Goal: Information Seeking & Learning: Learn about a topic

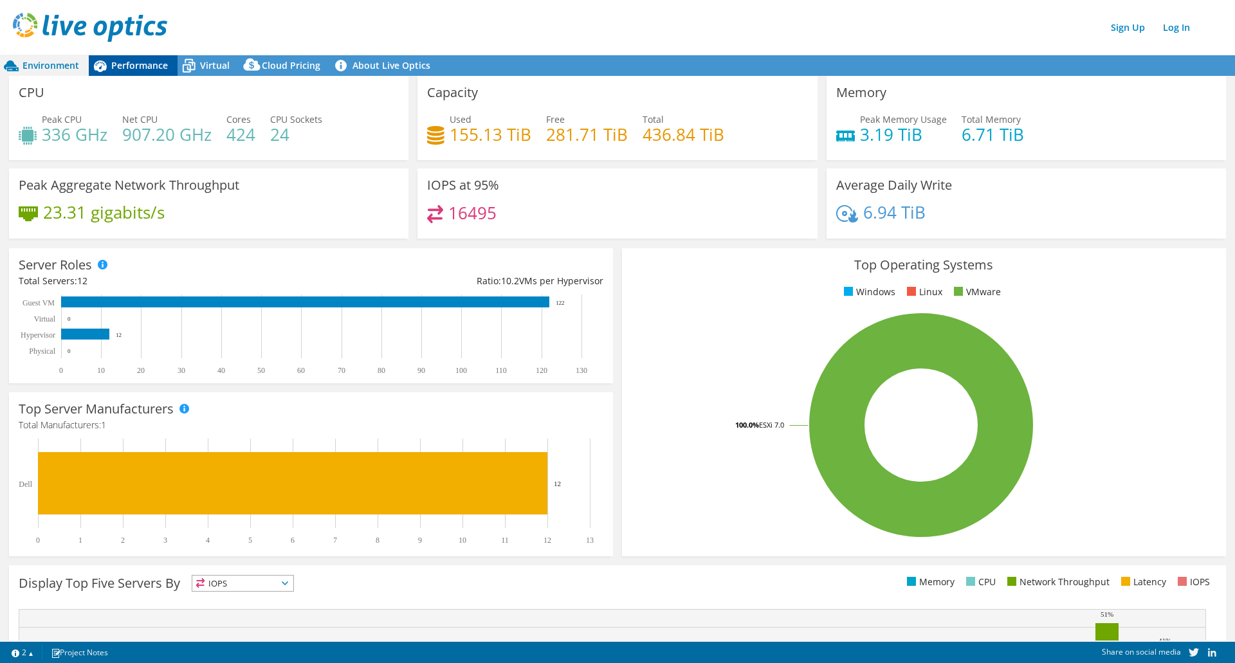
click at [124, 71] on div "Performance" at bounding box center [133, 65] width 89 height 21
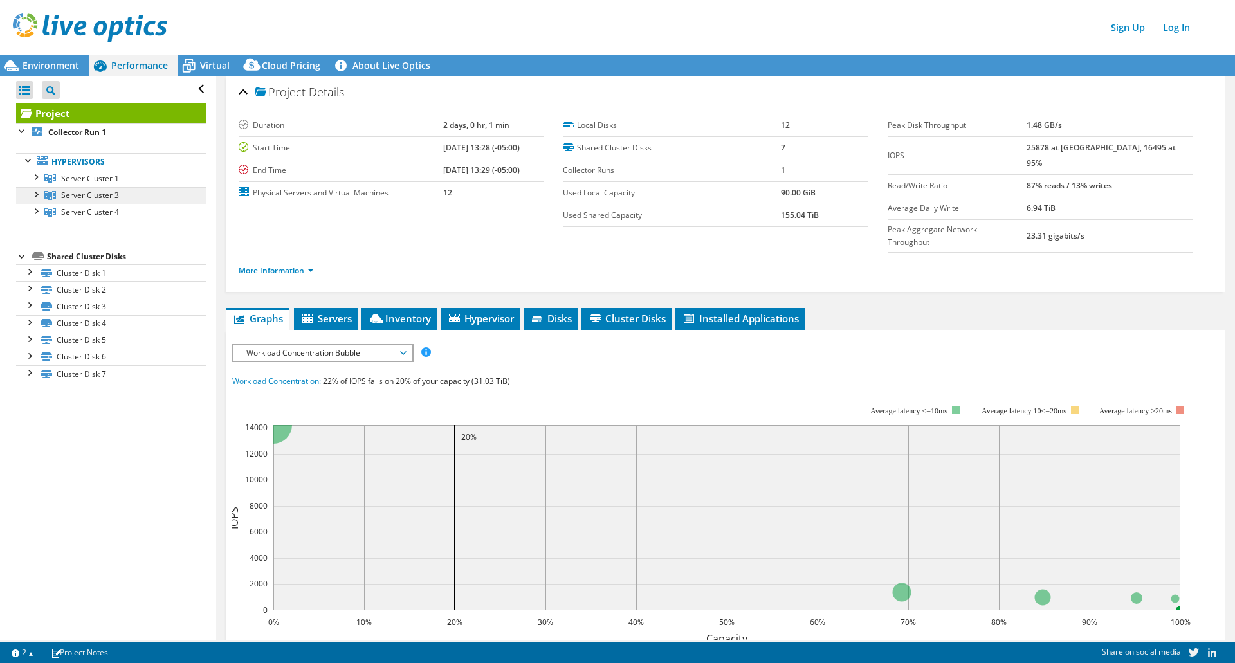
click at [81, 184] on span "Server Cluster 3" at bounding box center [90, 178] width 58 height 11
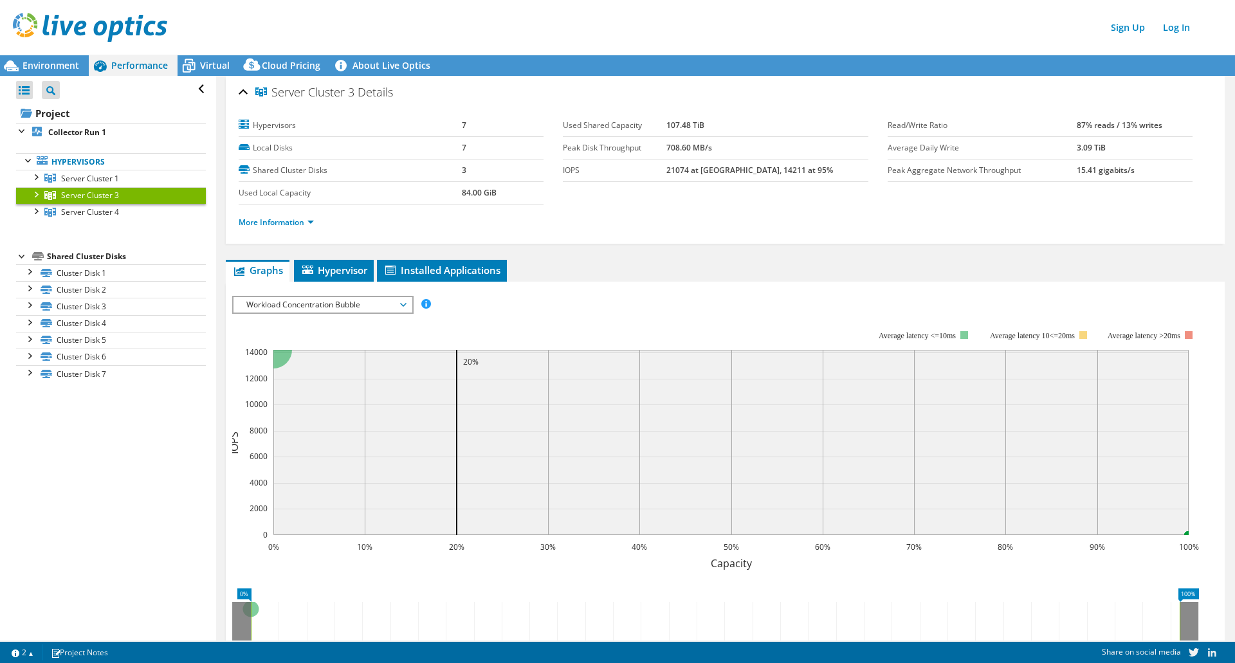
click at [319, 306] on span "Workload Concentration Bubble" at bounding box center [322, 304] width 165 height 15
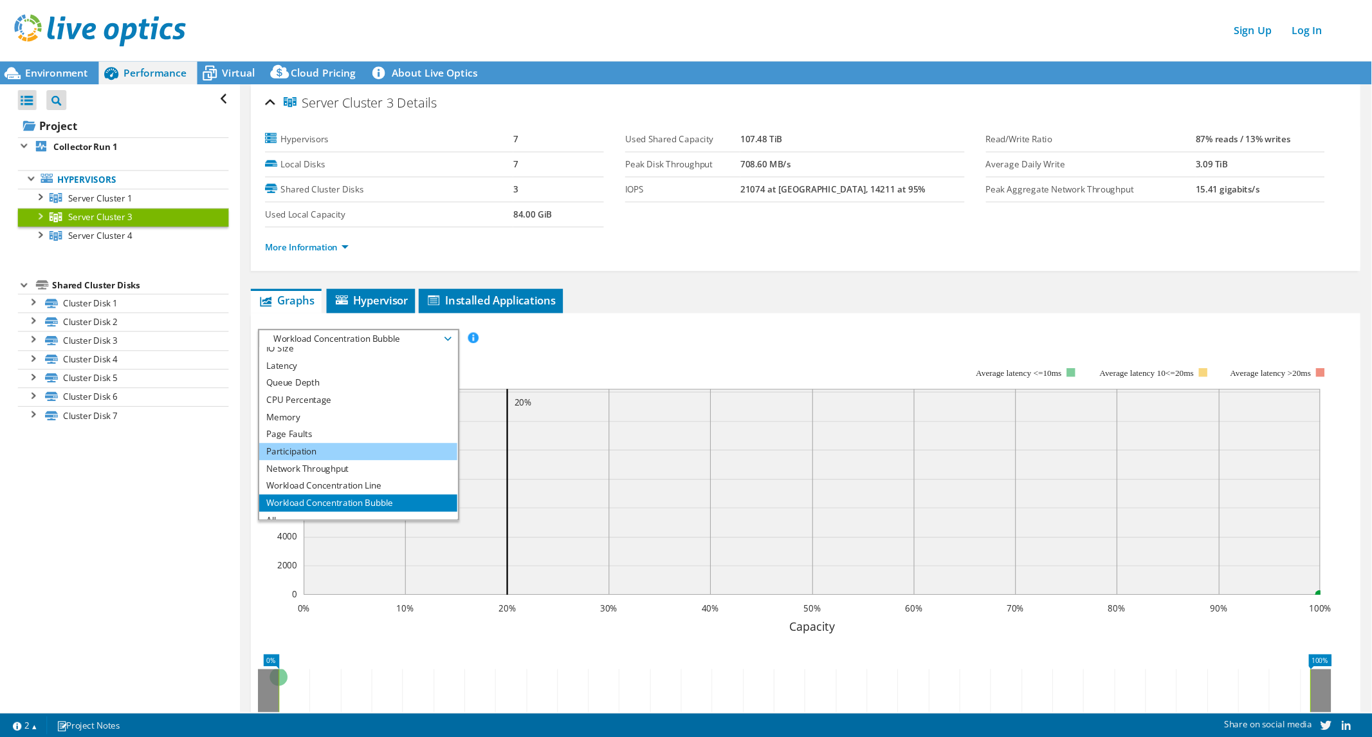
scroll to position [46, 0]
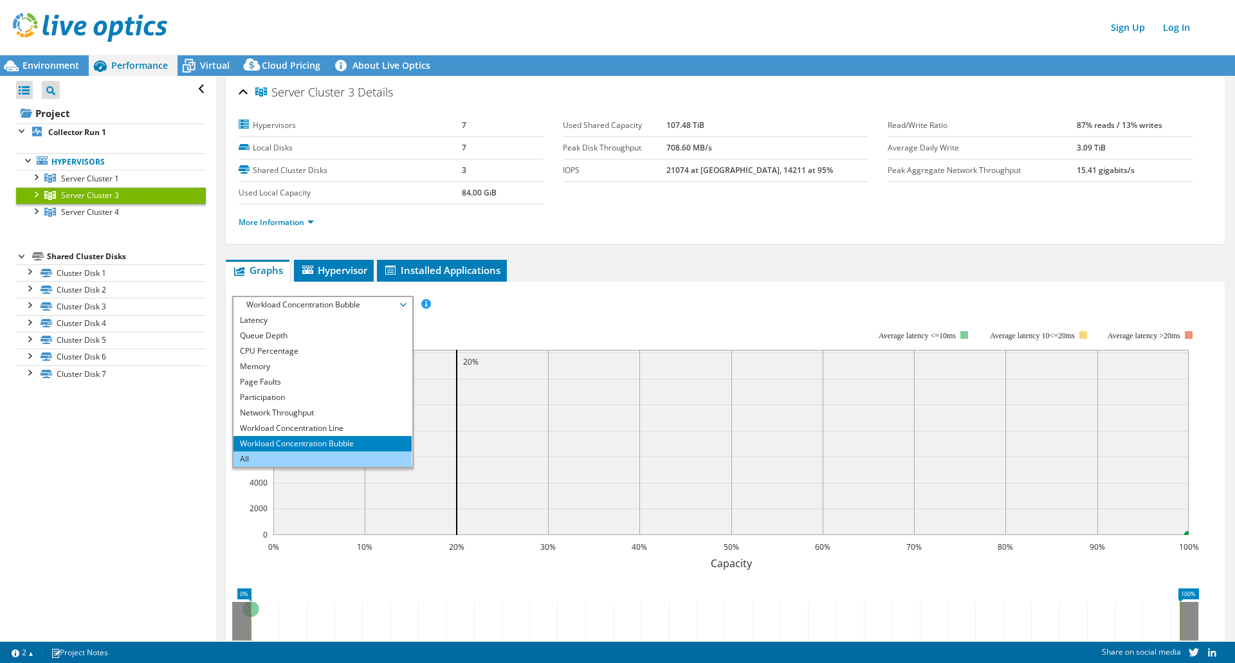
click at [306, 452] on li "All" at bounding box center [323, 459] width 178 height 15
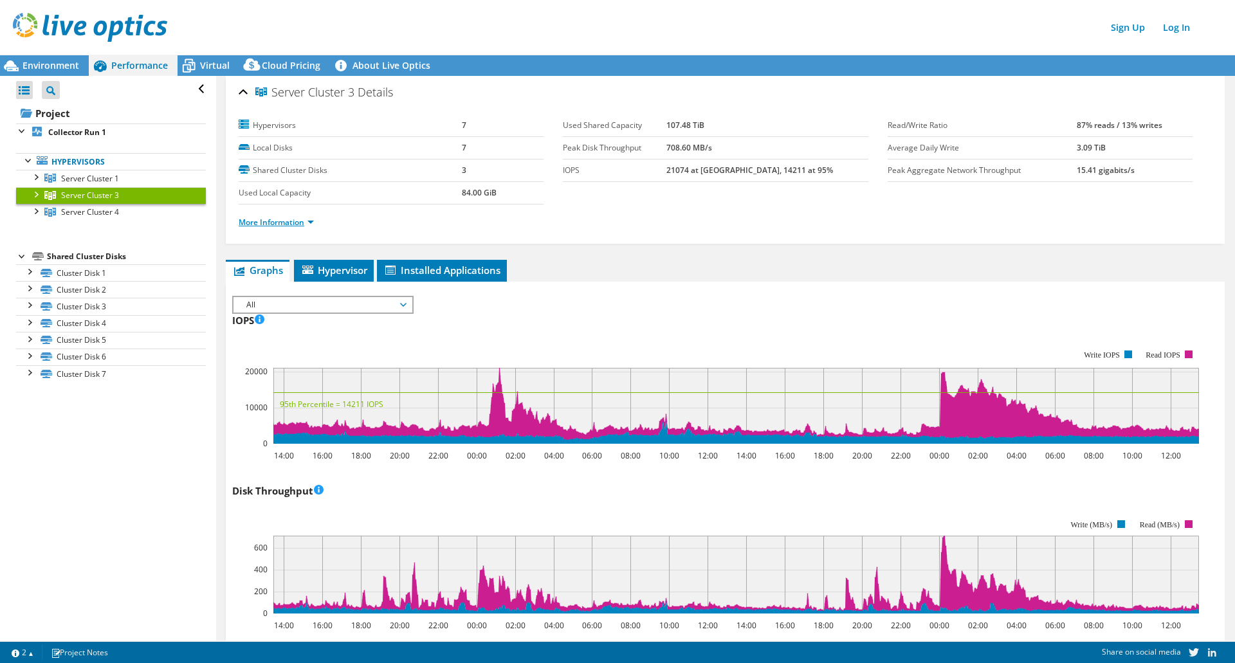
click at [286, 221] on link "More Information" at bounding box center [276, 222] width 75 height 11
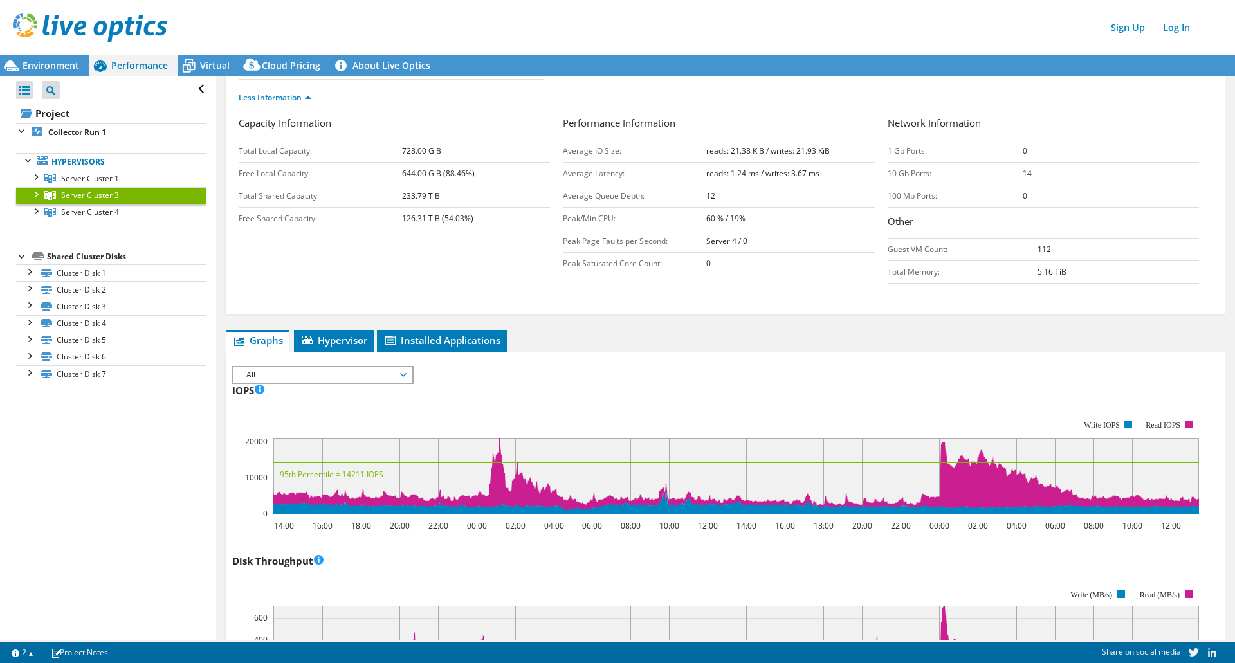
scroll to position [0, 0]
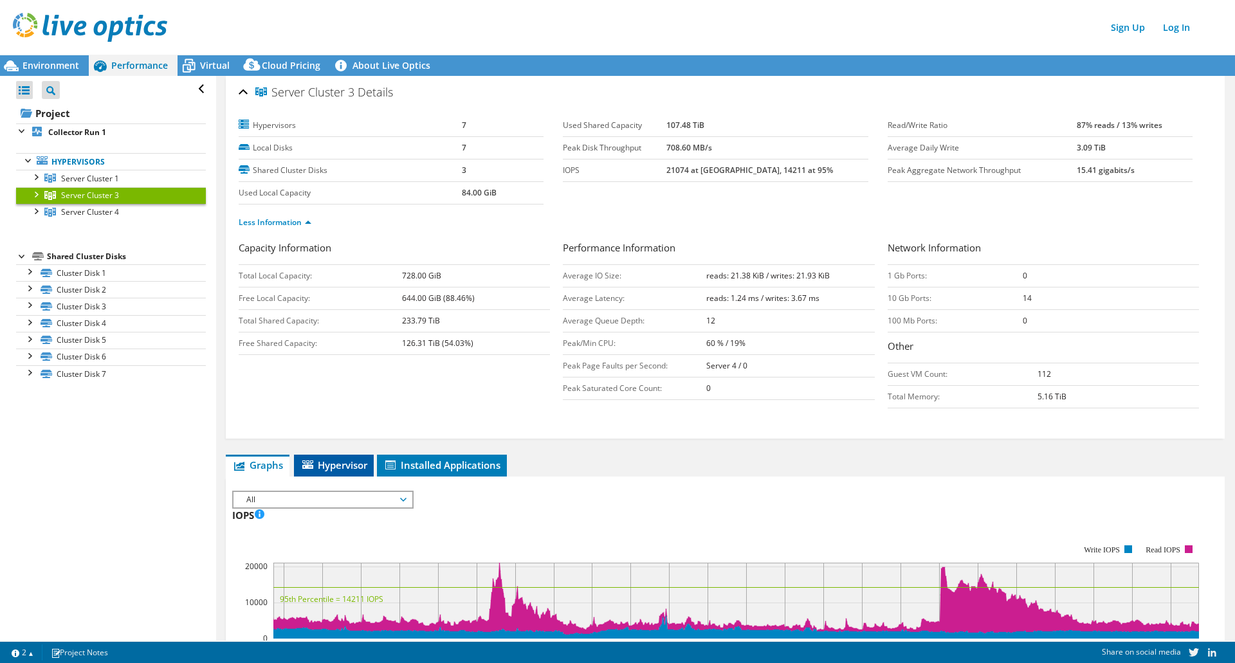
click at [333, 468] on span "Hypervisor" at bounding box center [333, 465] width 67 height 13
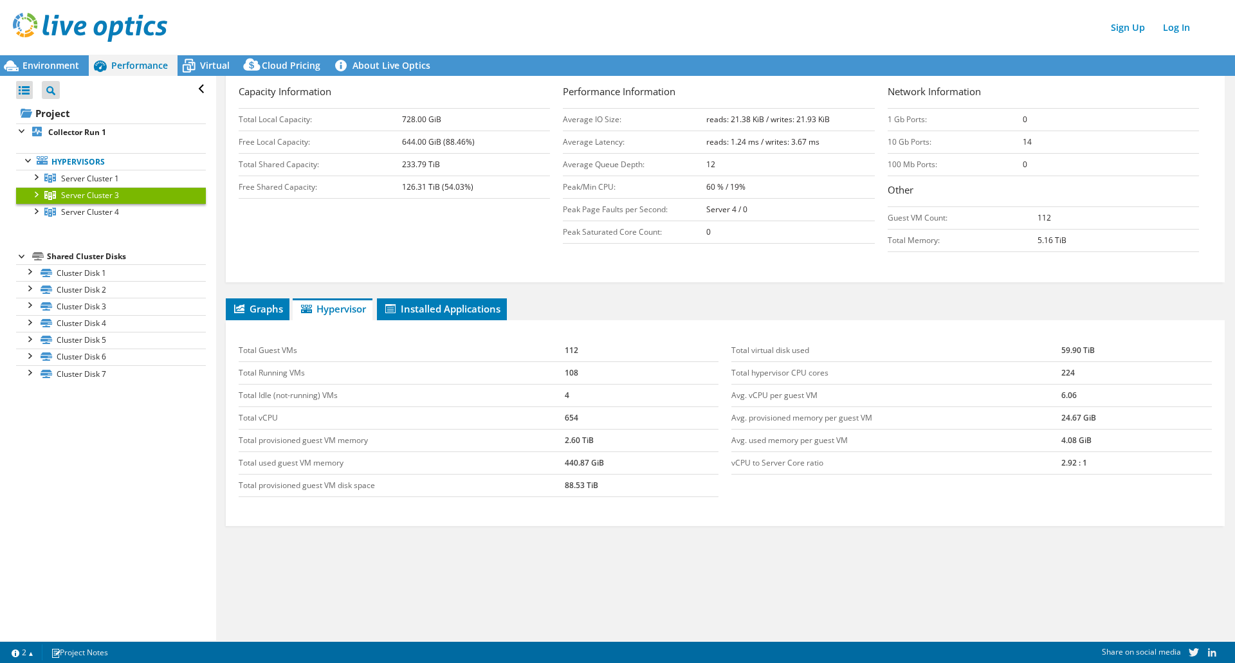
scroll to position [158, 0]
click at [262, 316] on li "Graphs" at bounding box center [258, 308] width 64 height 22
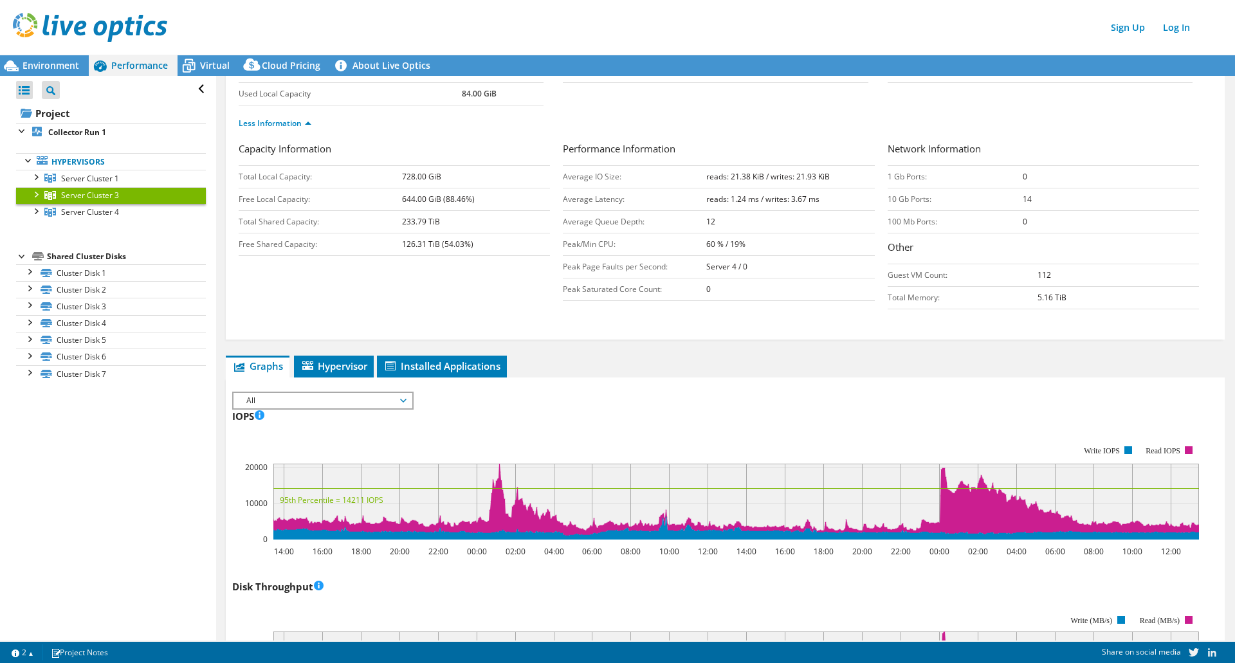
scroll to position [0, 0]
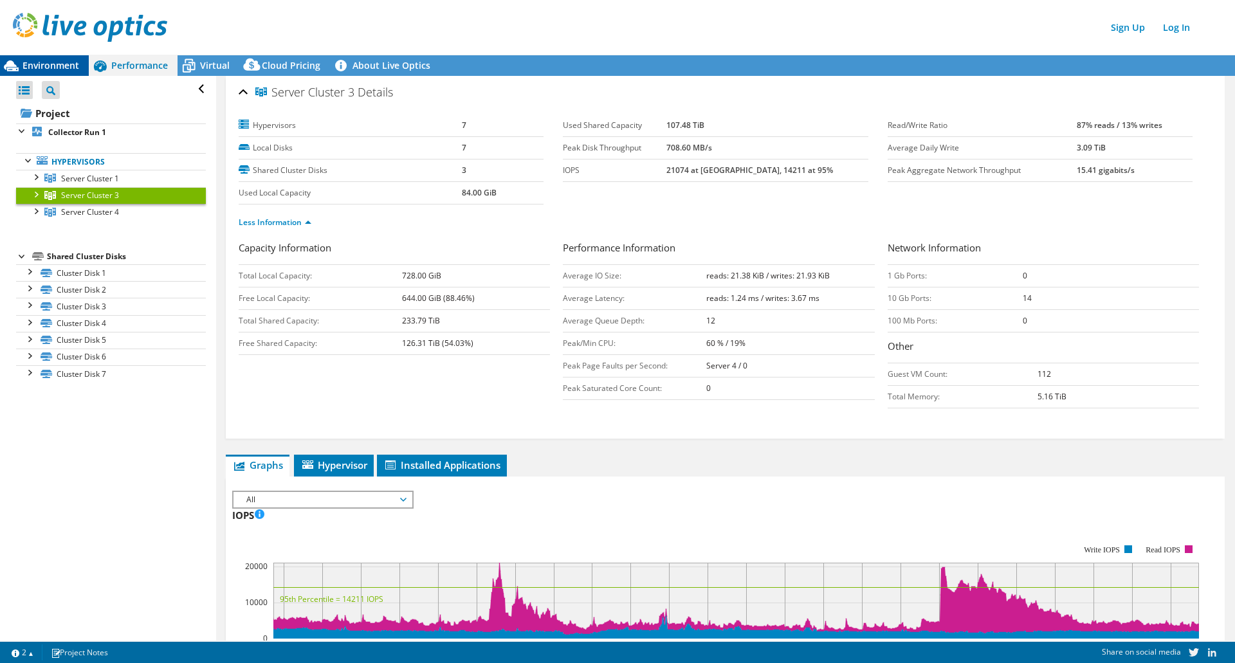
click at [61, 69] on span "Environment" at bounding box center [51, 65] width 57 height 12
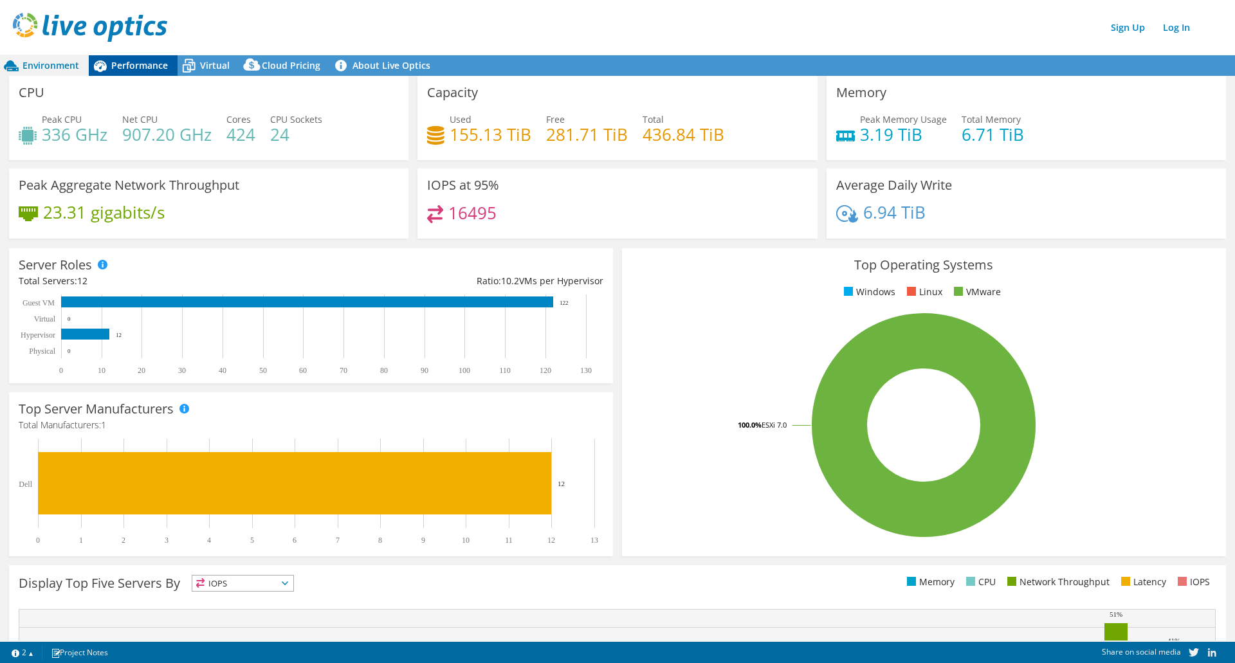
click at [130, 66] on span "Performance" at bounding box center [139, 65] width 57 height 12
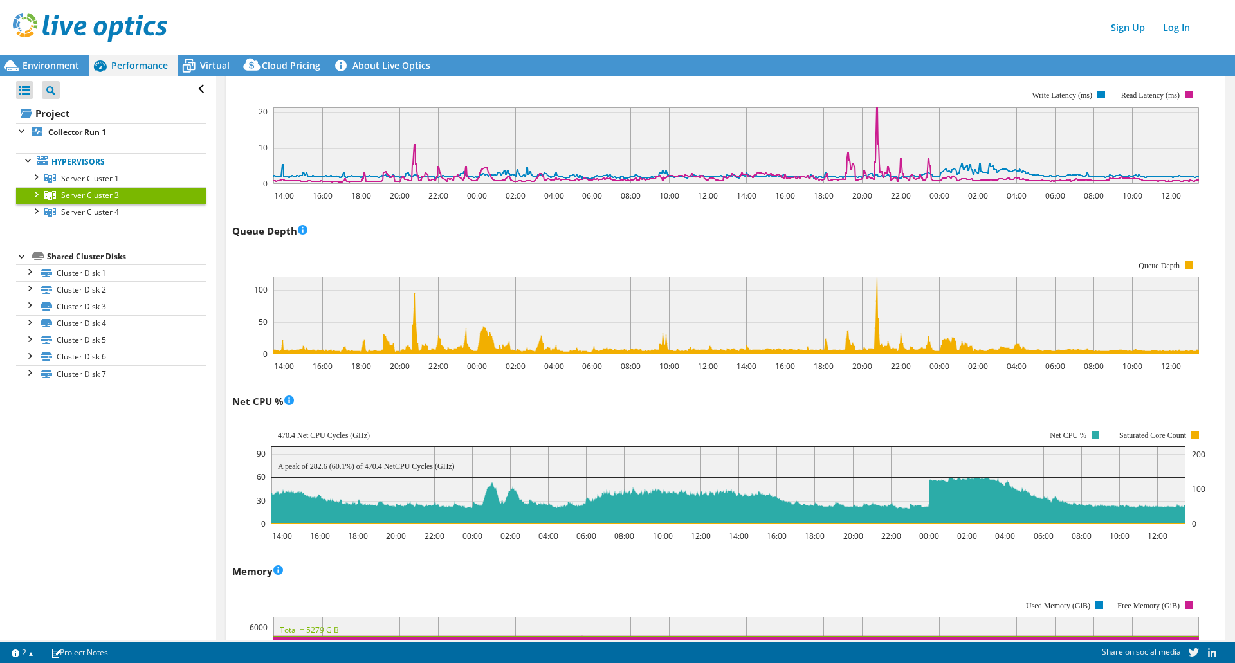
scroll to position [1072, 0]
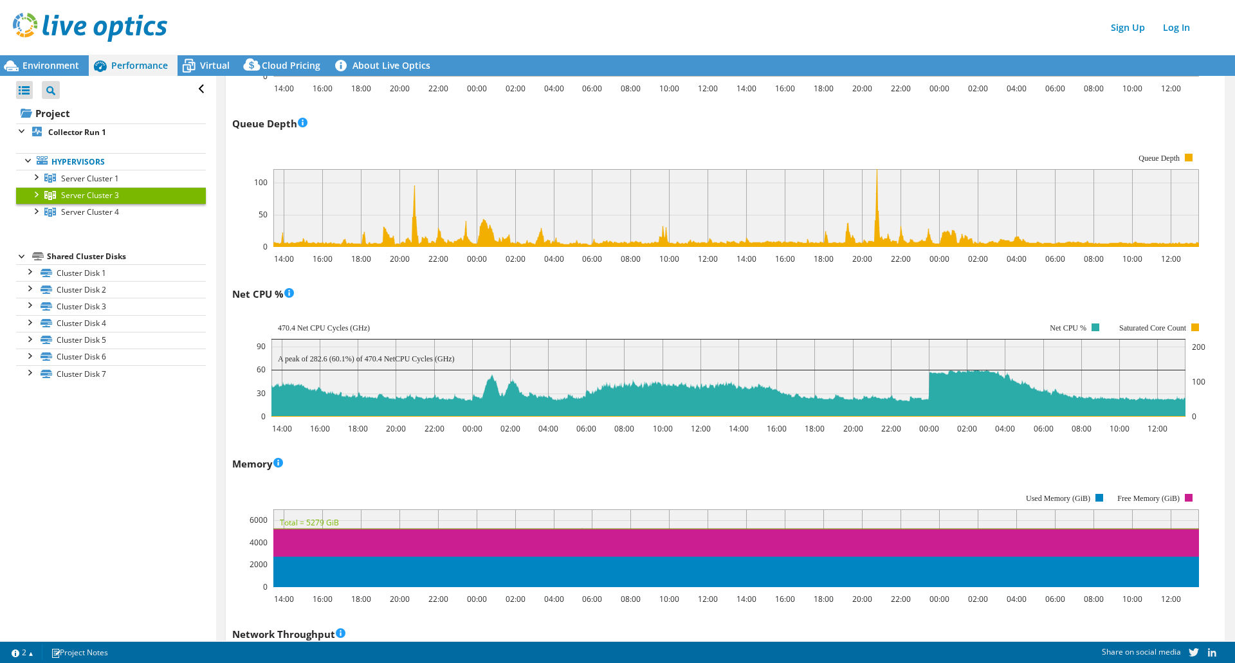
click at [33, 195] on div at bounding box center [35, 193] width 13 height 13
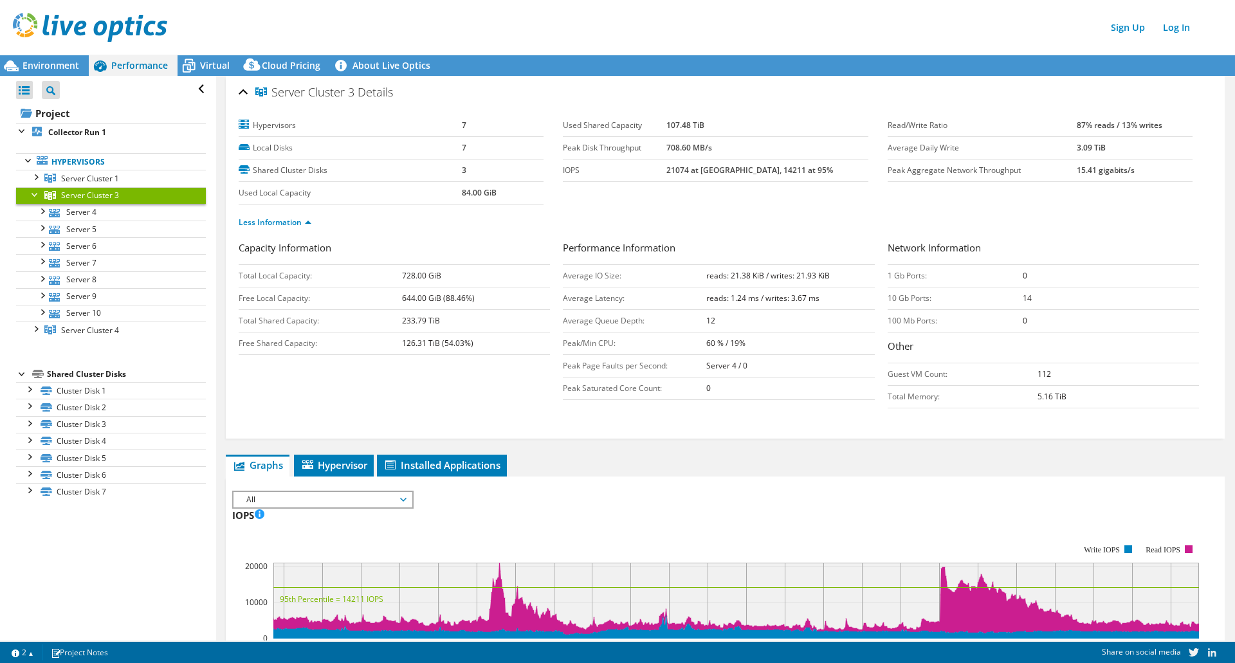
scroll to position [107, 0]
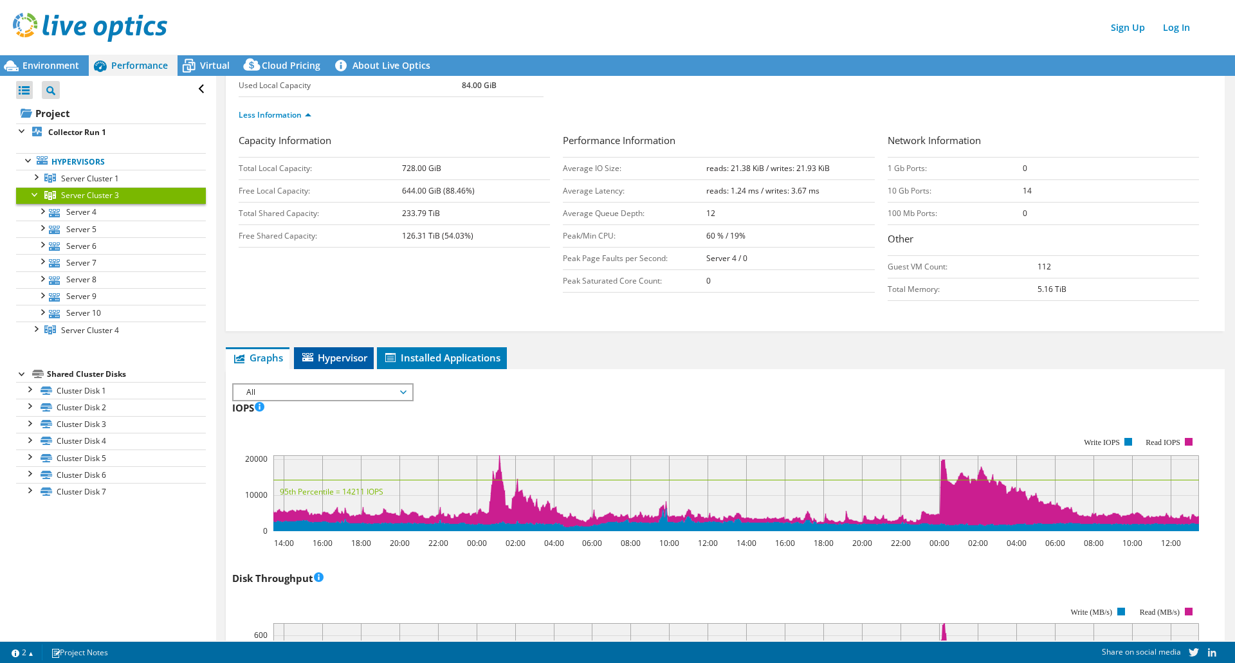
click at [349, 360] on span "Hypervisor" at bounding box center [333, 357] width 67 height 13
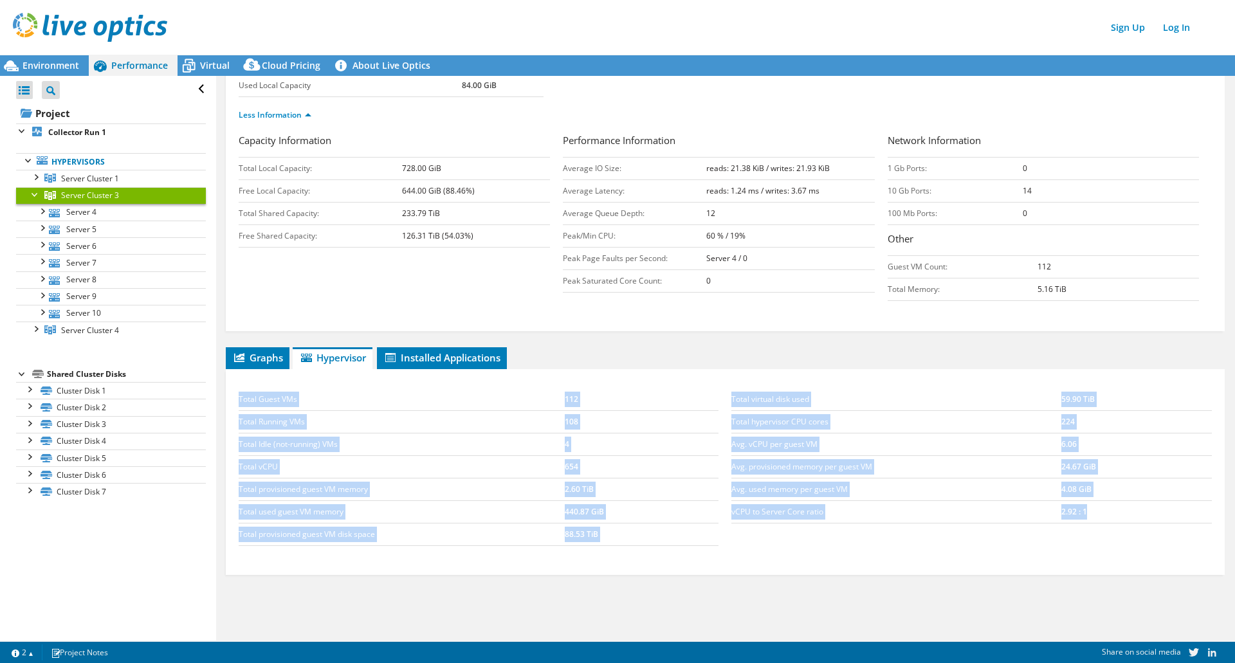
drag, startPoint x: 1096, startPoint y: 513, endPoint x: 253, endPoint y: 407, distance: 849.4
click at [223, 416] on div "Server Cluster 3 Details Hypervisors 7 Local Disks 7 Shared Cluster Disks 3 Use…" at bounding box center [725, 329] width 1018 height 723
copy div "Total Guest VMs 112 Total Running VMs 108 Total Idle (not-running) VMs 4 Total …"
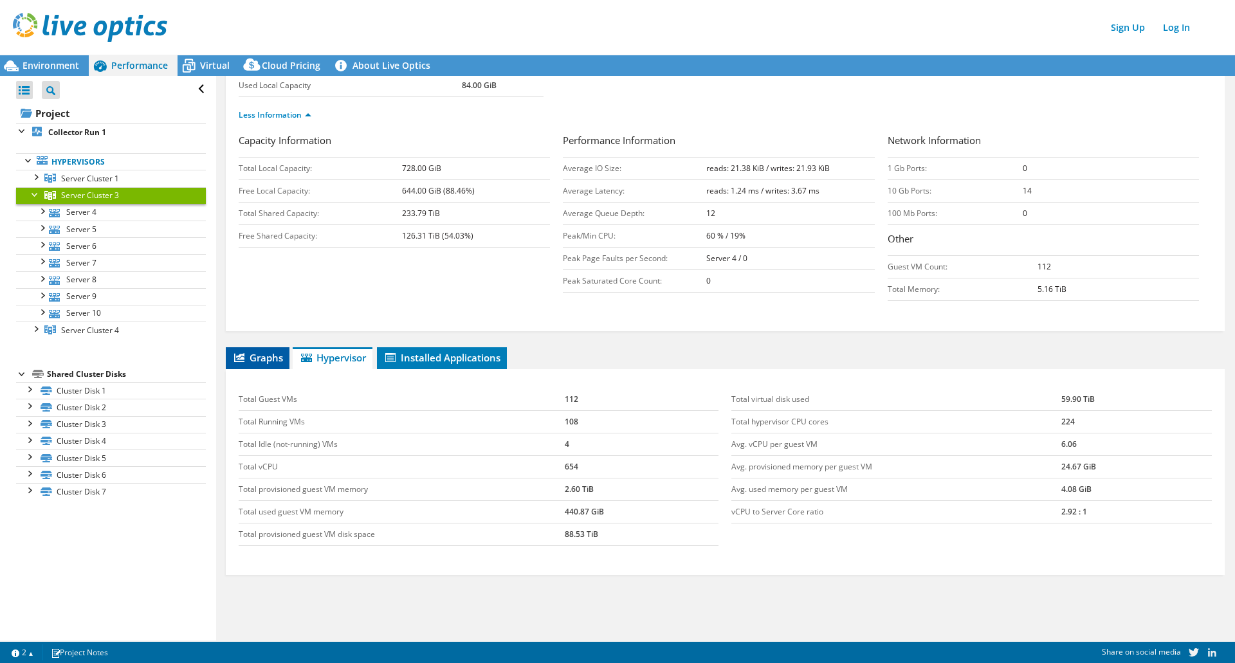
click at [271, 358] on span "Graphs" at bounding box center [257, 357] width 51 height 13
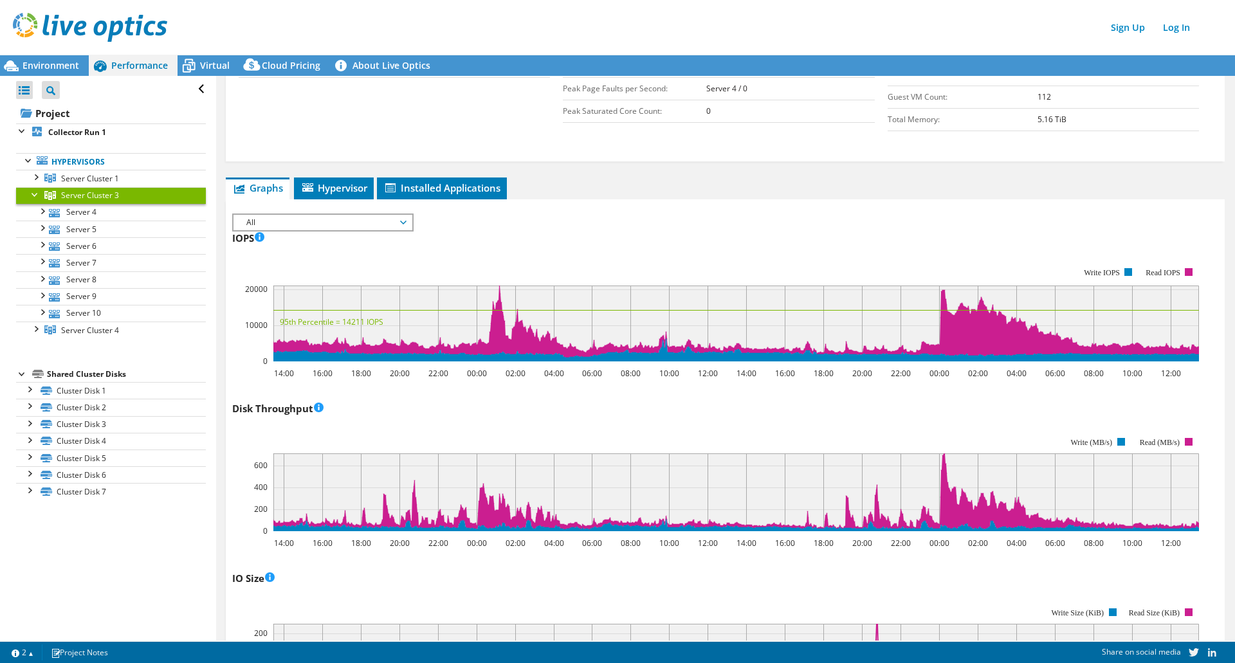
scroll to position [536, 0]
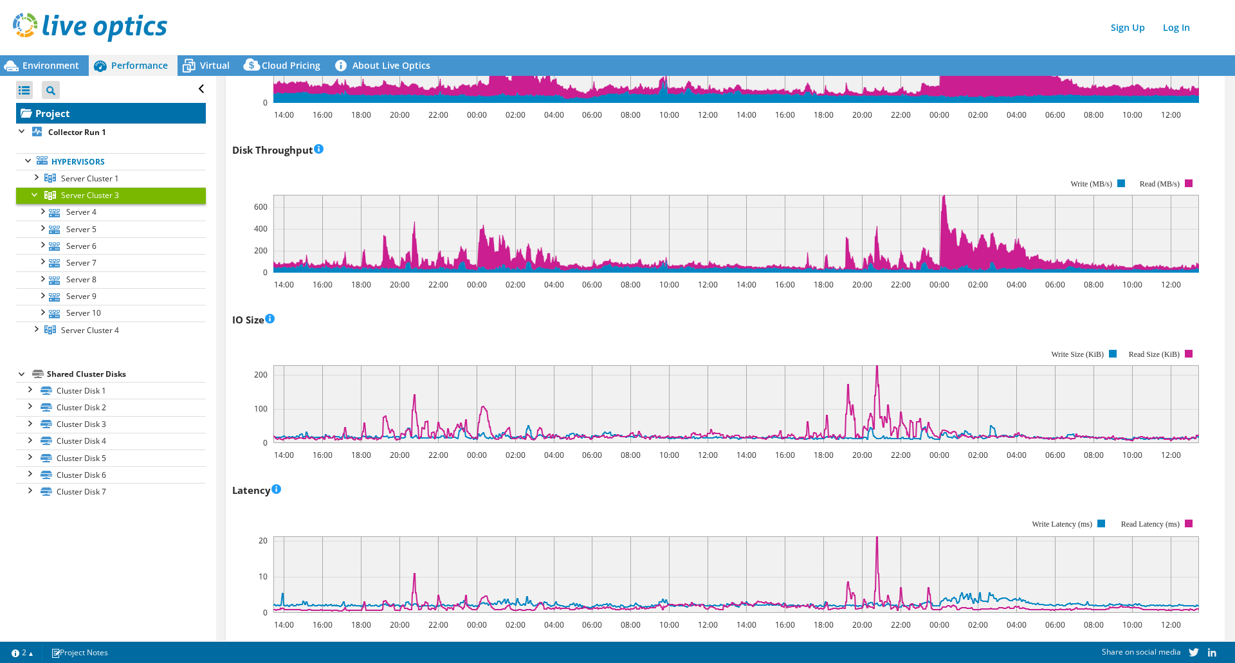
click at [71, 119] on link "Project" at bounding box center [111, 113] width 190 height 21
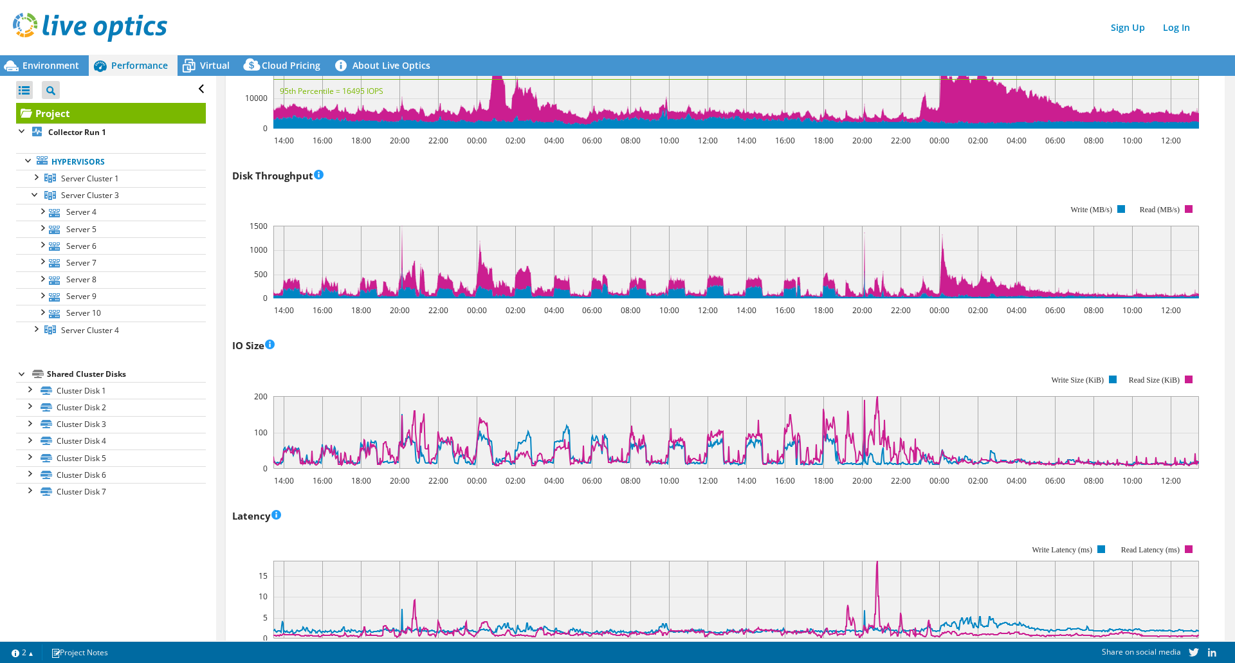
scroll to position [0, 0]
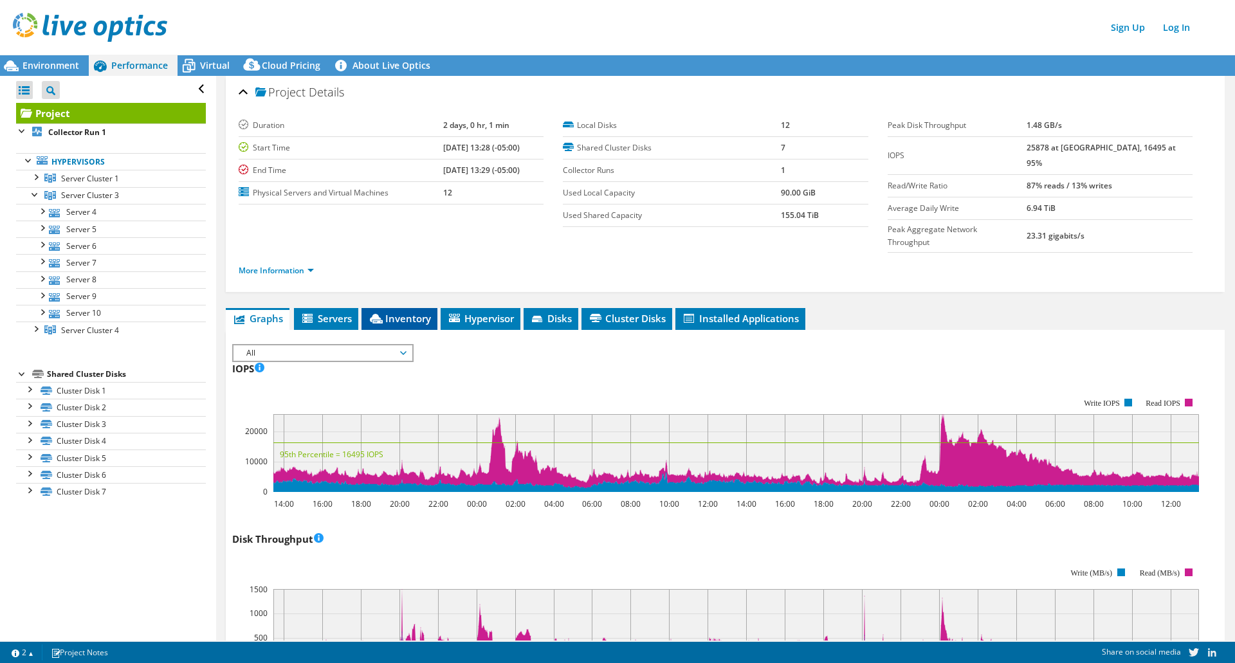
click at [423, 312] on span "Inventory" at bounding box center [399, 318] width 63 height 13
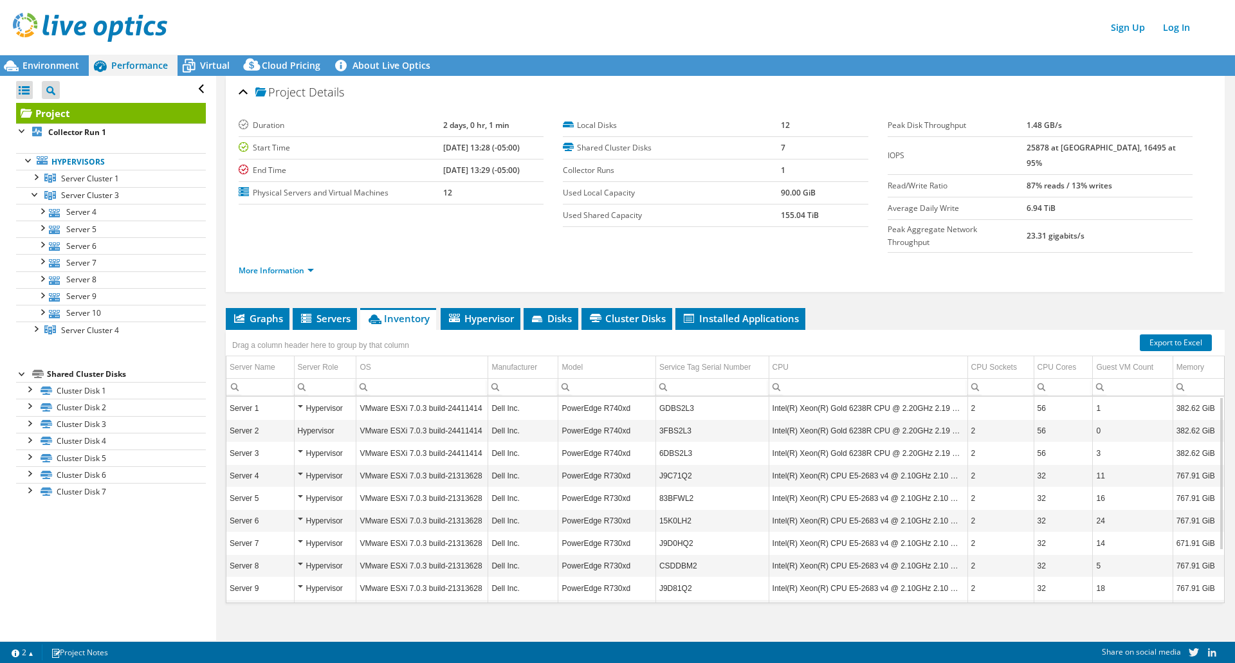
scroll to position [70, 0]
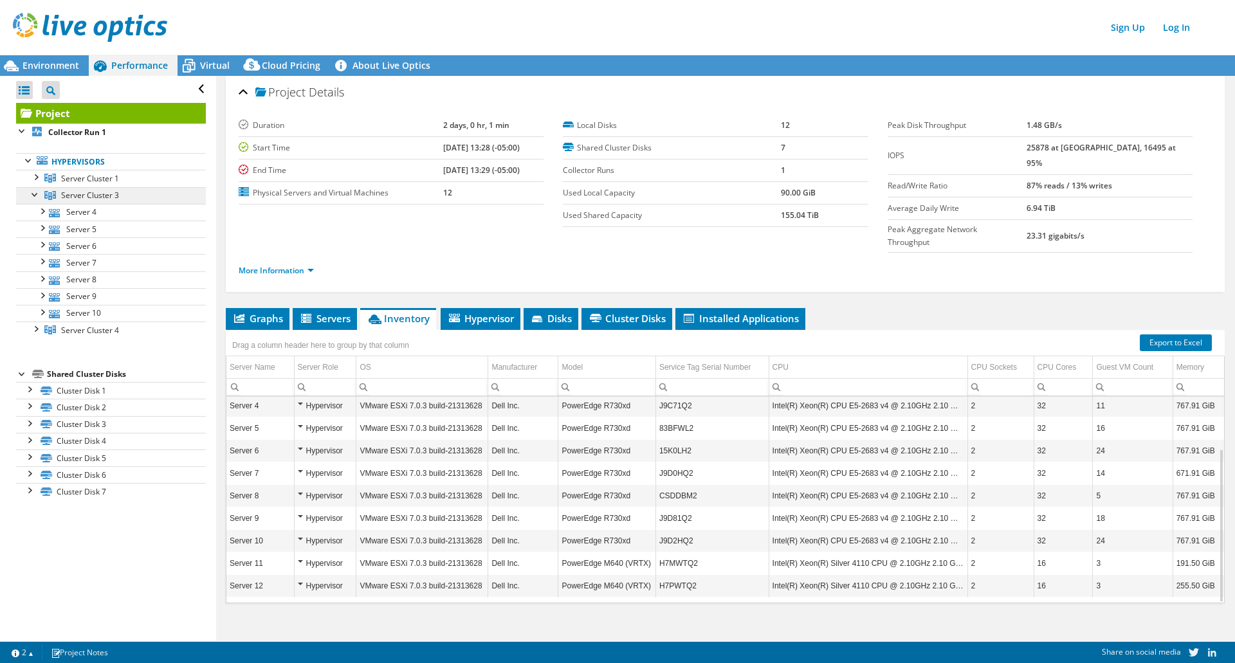
click at [80, 184] on span "Server Cluster 3" at bounding box center [90, 178] width 58 height 11
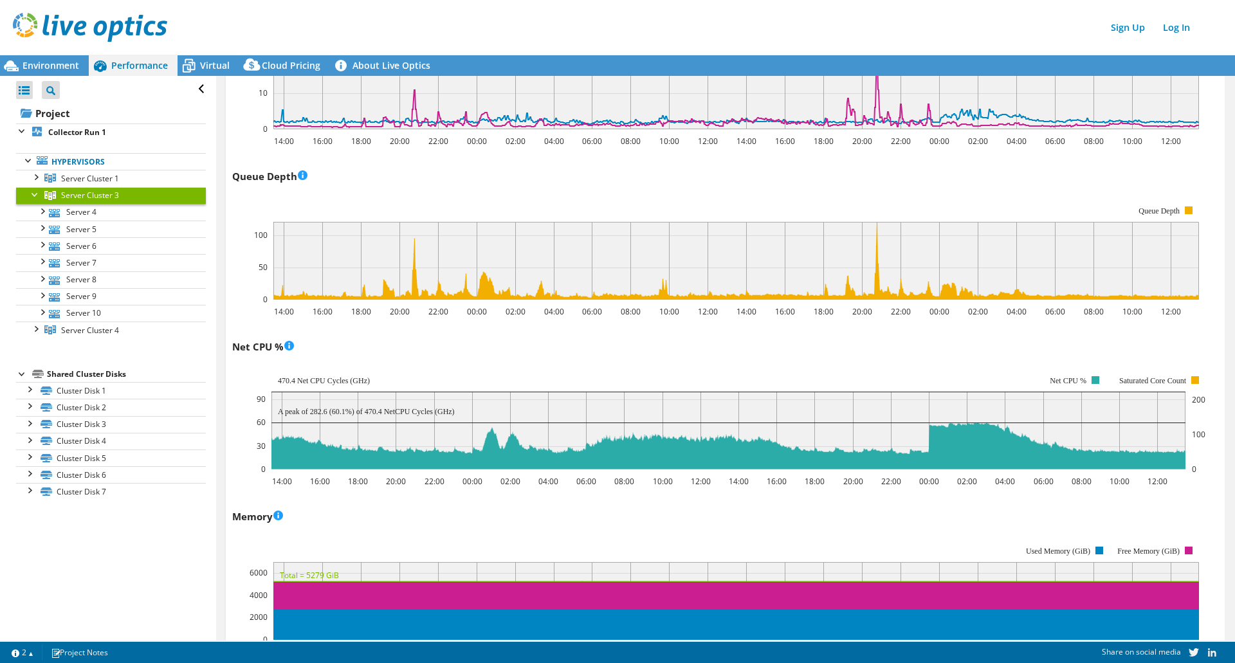
scroll to position [857, 0]
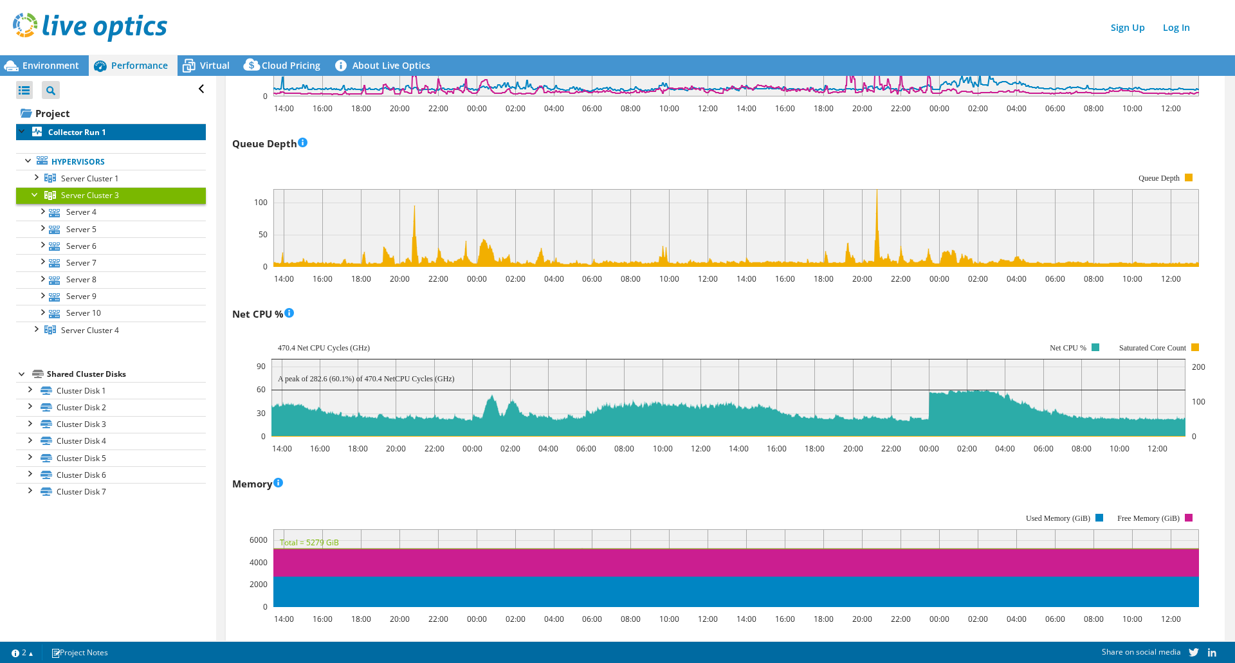
click at [79, 136] on b "Collector Run 1" at bounding box center [77, 132] width 58 height 11
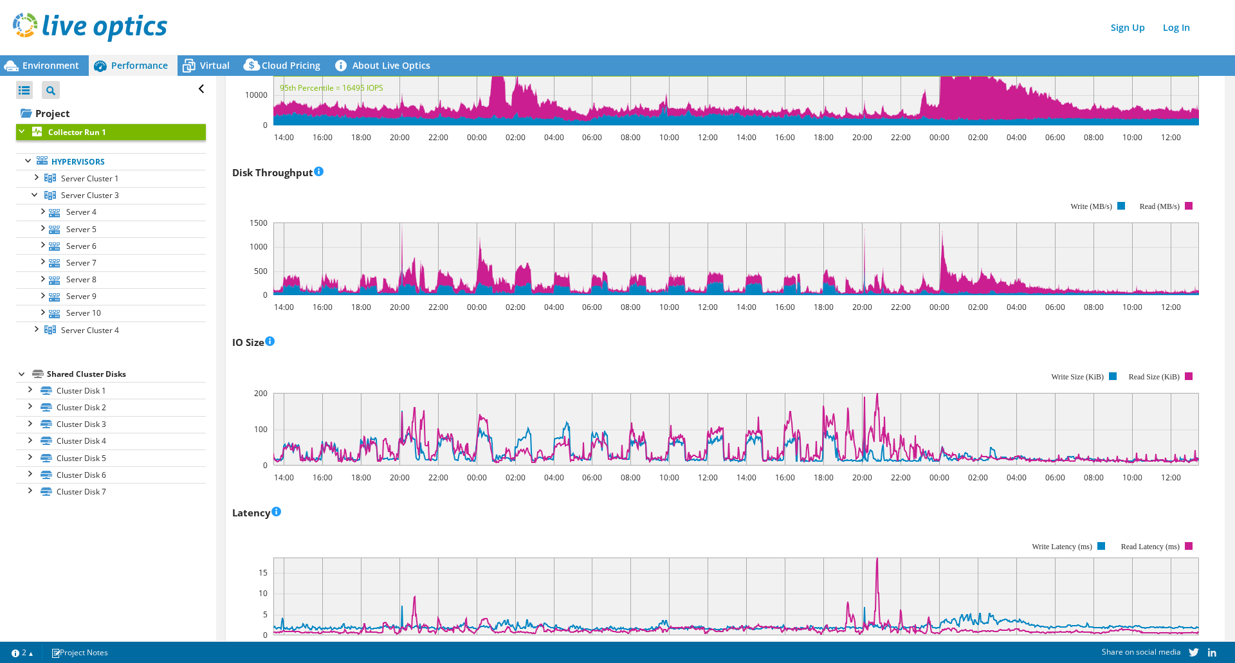
scroll to position [0, 0]
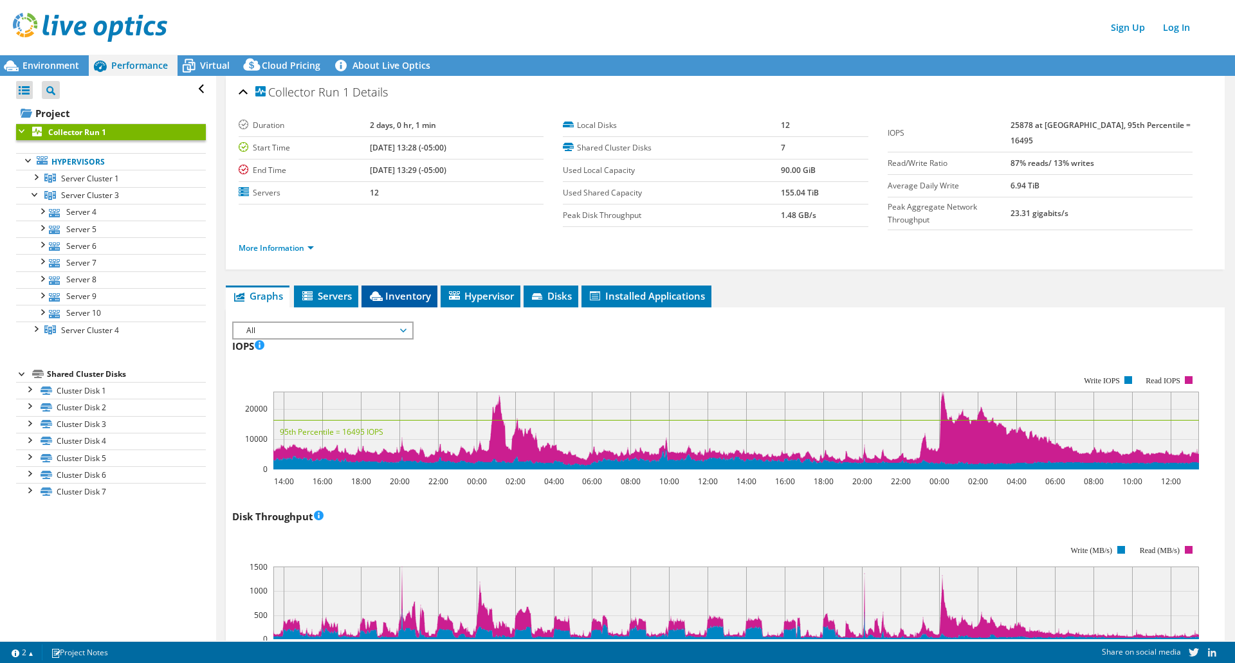
click at [410, 291] on span "Inventory" at bounding box center [399, 295] width 63 height 13
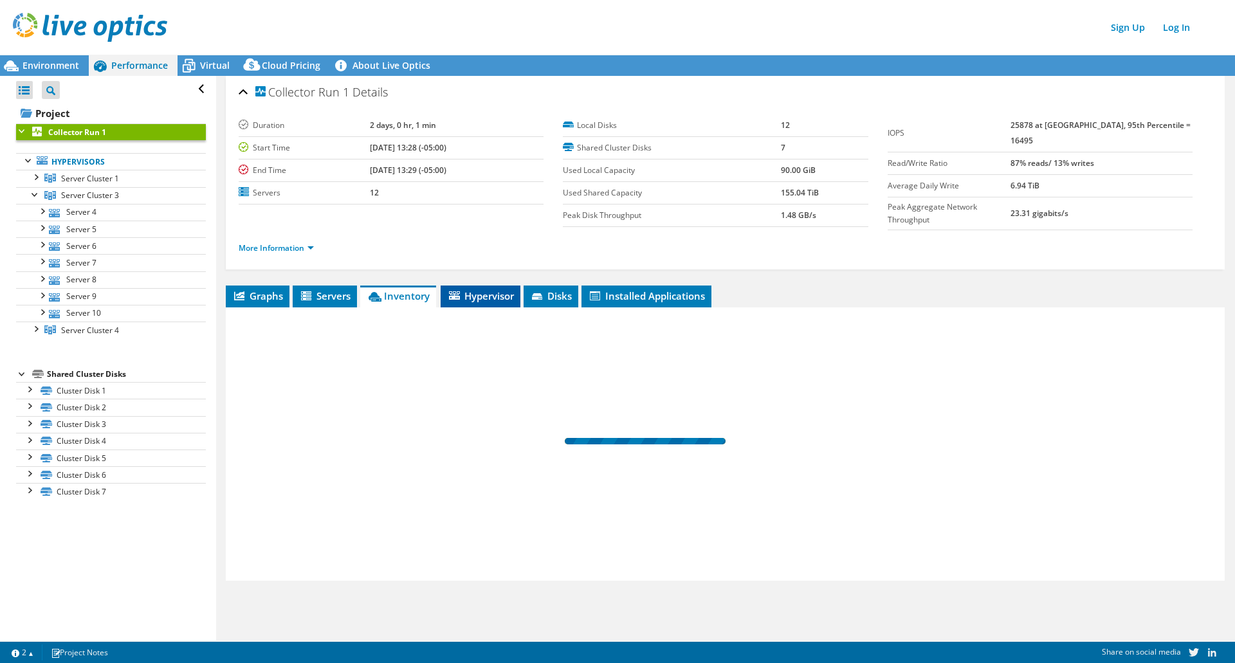
click at [468, 297] on span "Hypervisor" at bounding box center [480, 295] width 67 height 13
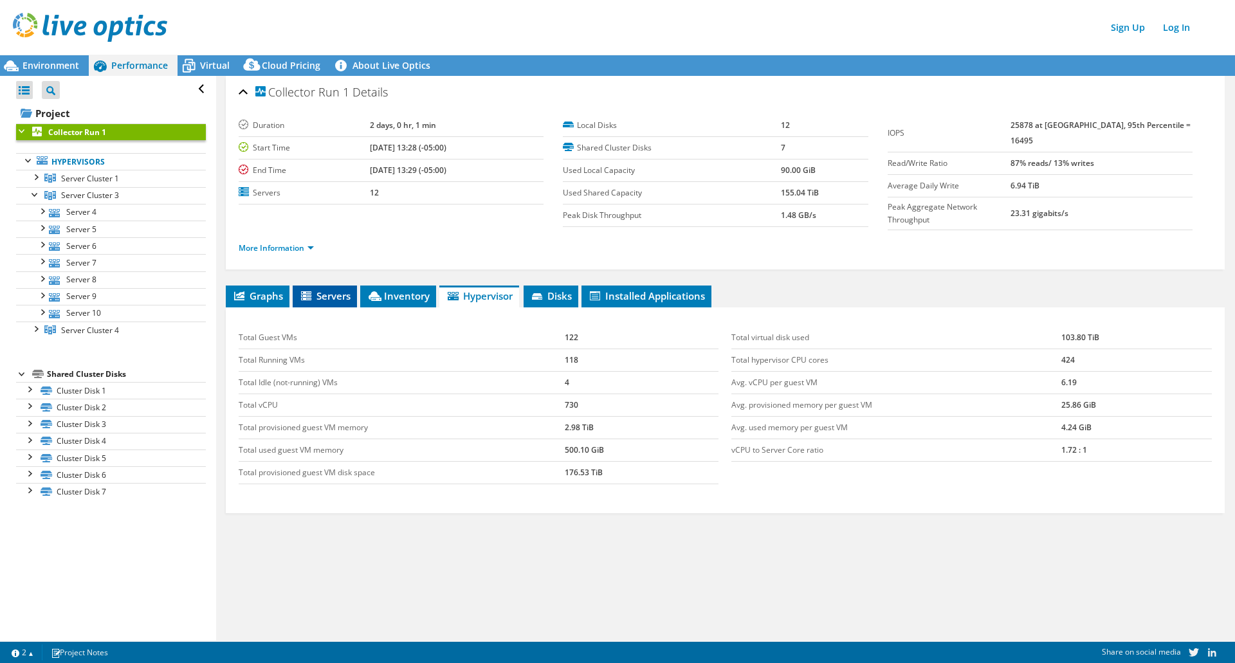
click at [338, 298] on span "Servers" at bounding box center [324, 295] width 51 height 13
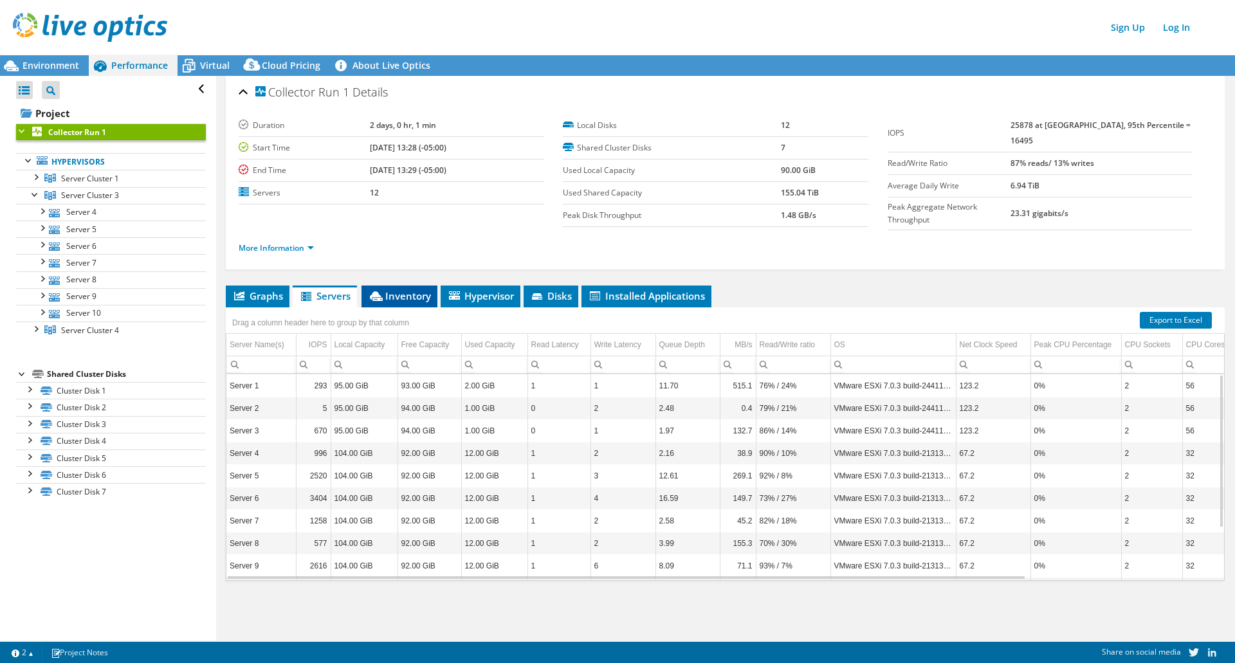
click at [391, 293] on span "Inventory" at bounding box center [399, 295] width 63 height 13
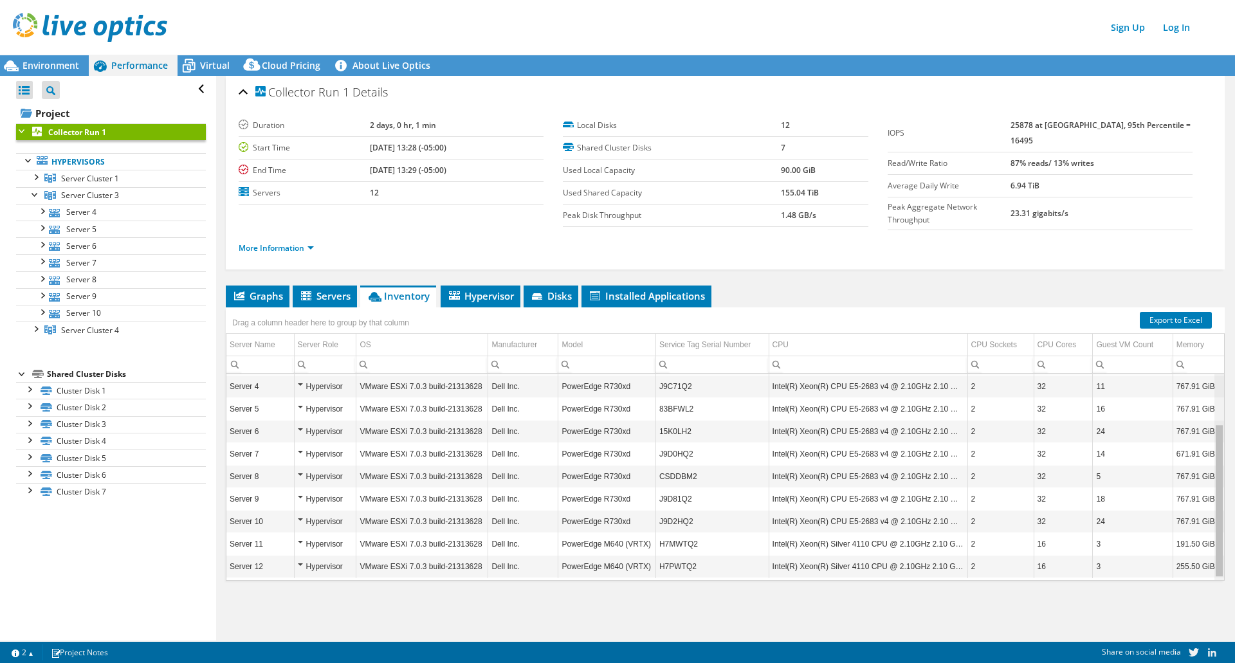
scroll to position [70, 0]
drag, startPoint x: 1213, startPoint y: 431, endPoint x: 1211, endPoint y: 508, distance: 76.6
click at [1211, 508] on body "Sign Up Log In This project has been archived. No changes can be made, and grap…" at bounding box center [617, 331] width 1235 height 663
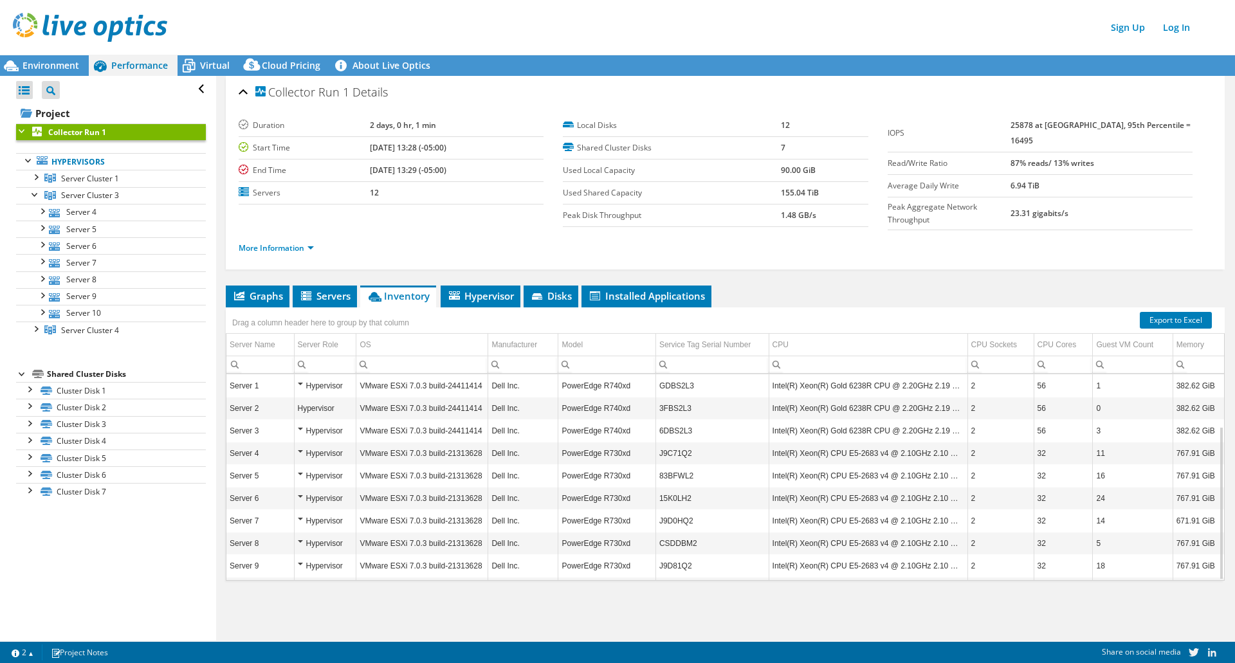
scroll to position [70, 0]
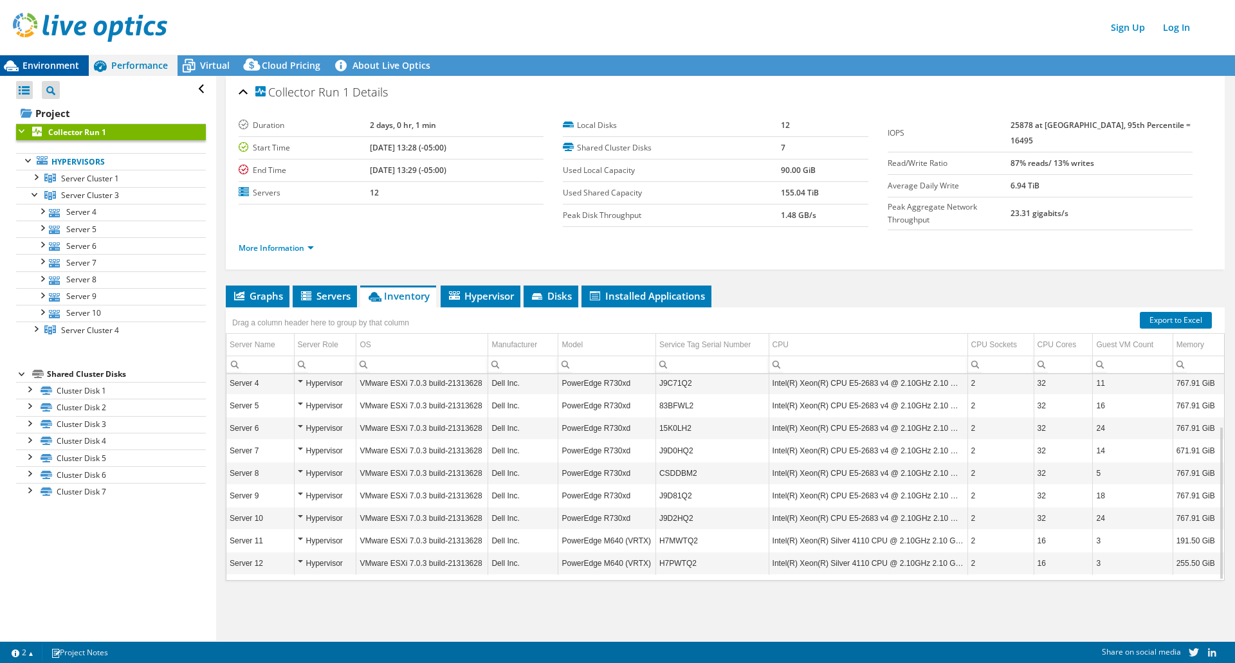
drag, startPoint x: 51, startPoint y: 60, endPoint x: 59, endPoint y: 59, distance: 7.1
click at [51, 59] on span "Environment" at bounding box center [51, 65] width 57 height 12
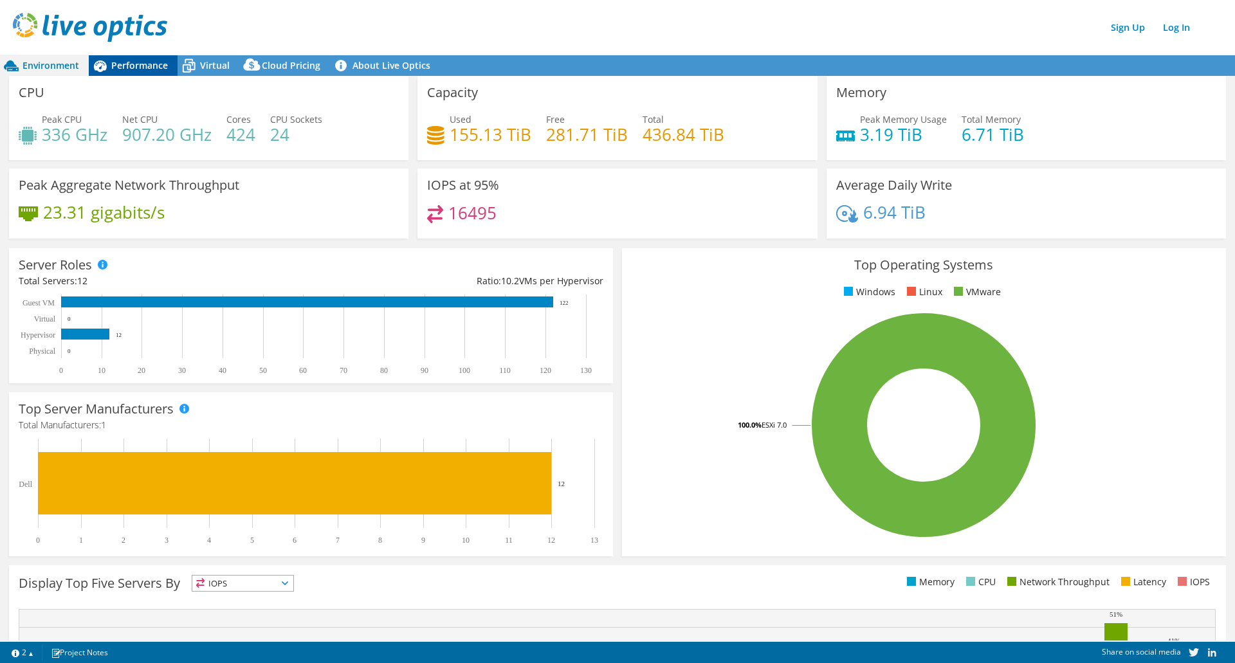
click at [122, 64] on span "Performance" at bounding box center [139, 65] width 57 height 12
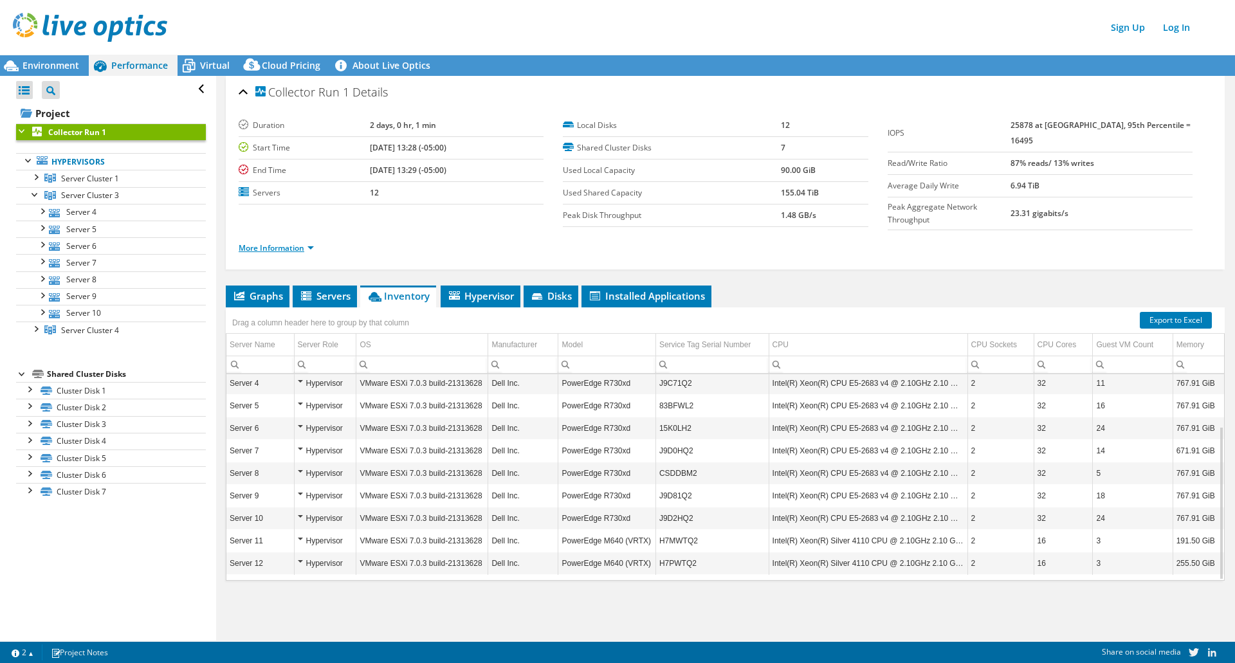
click at [306, 248] on link "More Information" at bounding box center [276, 248] width 75 height 11
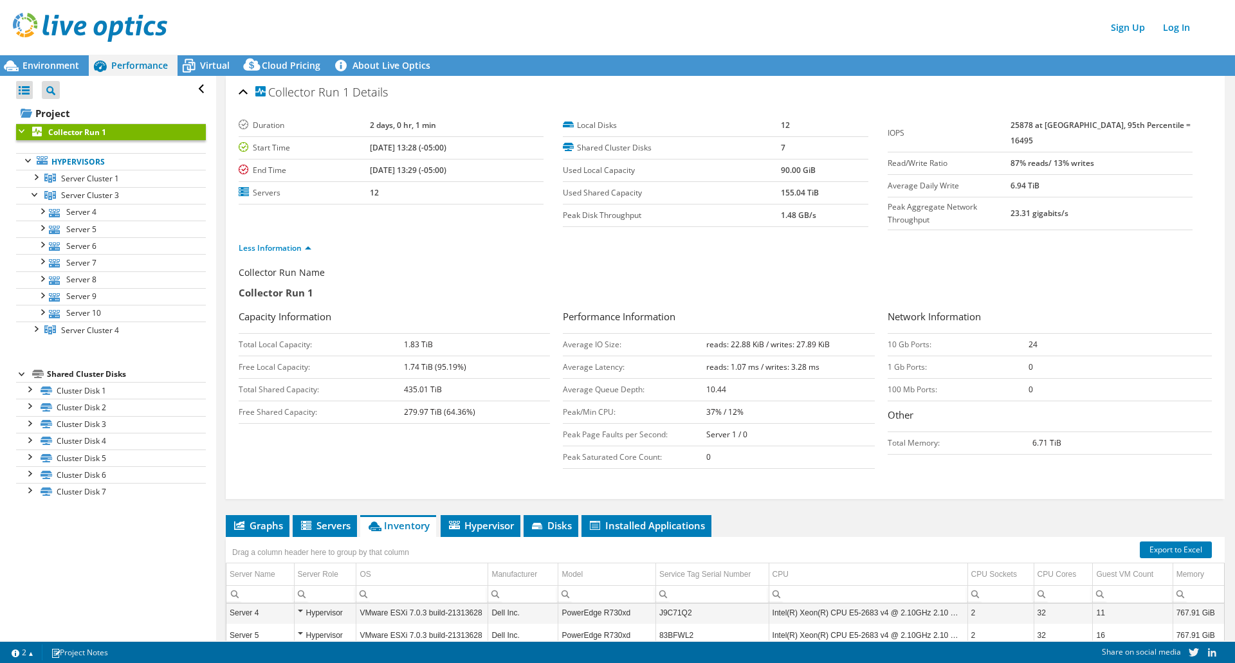
click at [312, 243] on li "Less Information" at bounding box center [279, 248] width 80 height 14
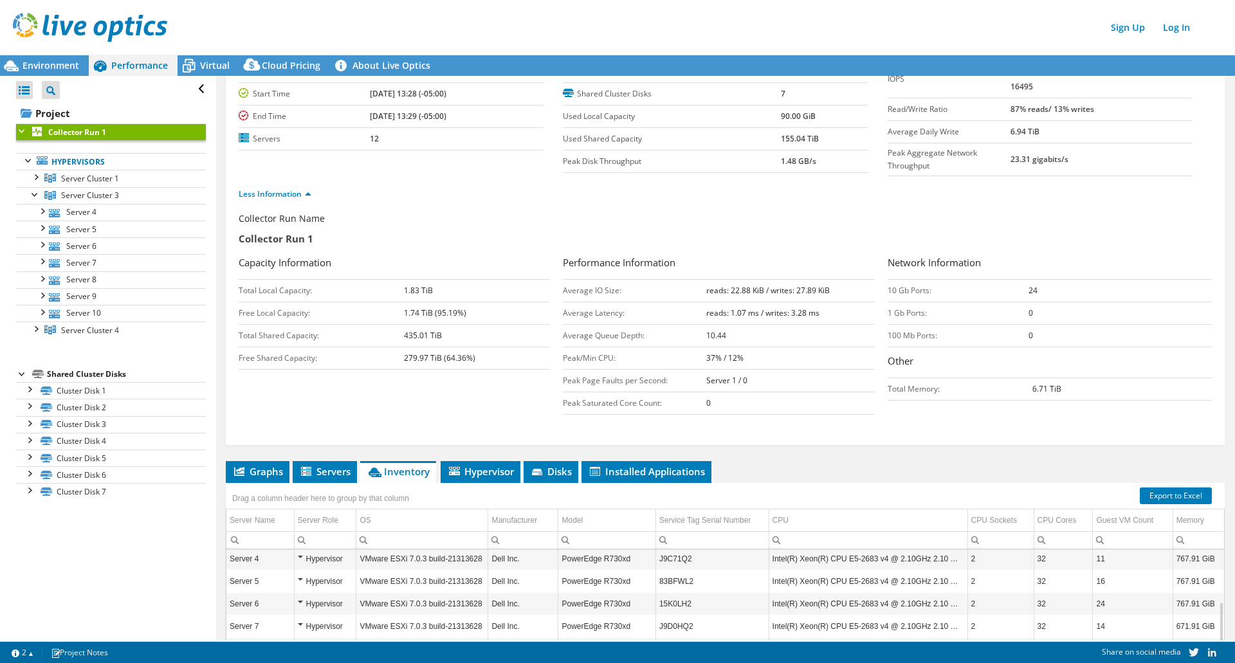
scroll to position [215, 0]
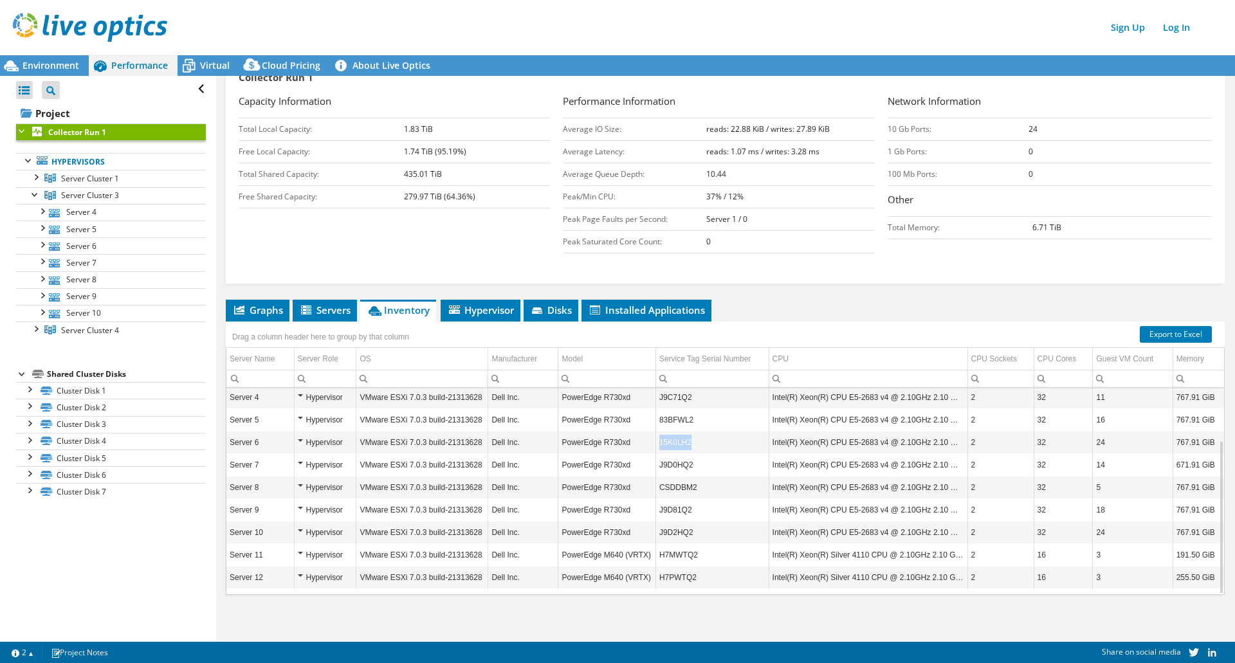
drag, startPoint x: 689, startPoint y: 439, endPoint x: 643, endPoint y: 445, distance: 46.7
click at [643, 445] on tr "Server 6 Hypervisor VMware ESXi 7.0.3 build-21313628 Dell Inc. PowerEdge R730xd…" at bounding box center [725, 443] width 998 height 23
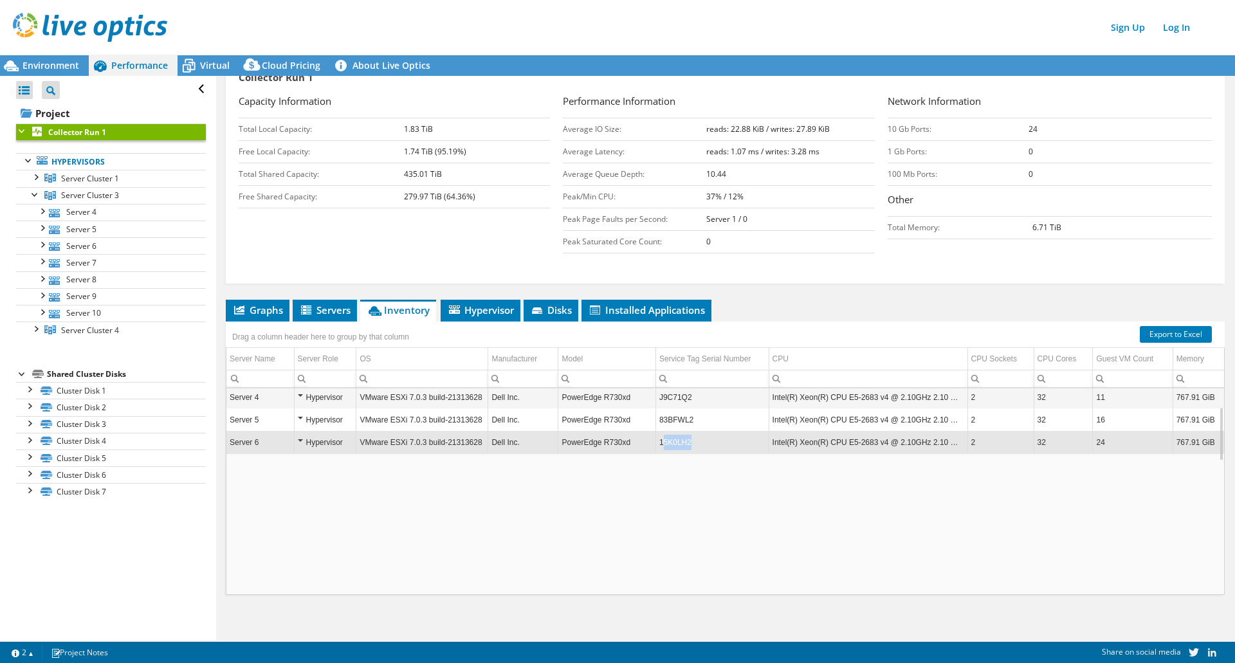
drag, startPoint x: 695, startPoint y: 442, endPoint x: 660, endPoint y: 448, distance: 35.9
click at [660, 448] on td "15K0LH2" at bounding box center [711, 443] width 113 height 23
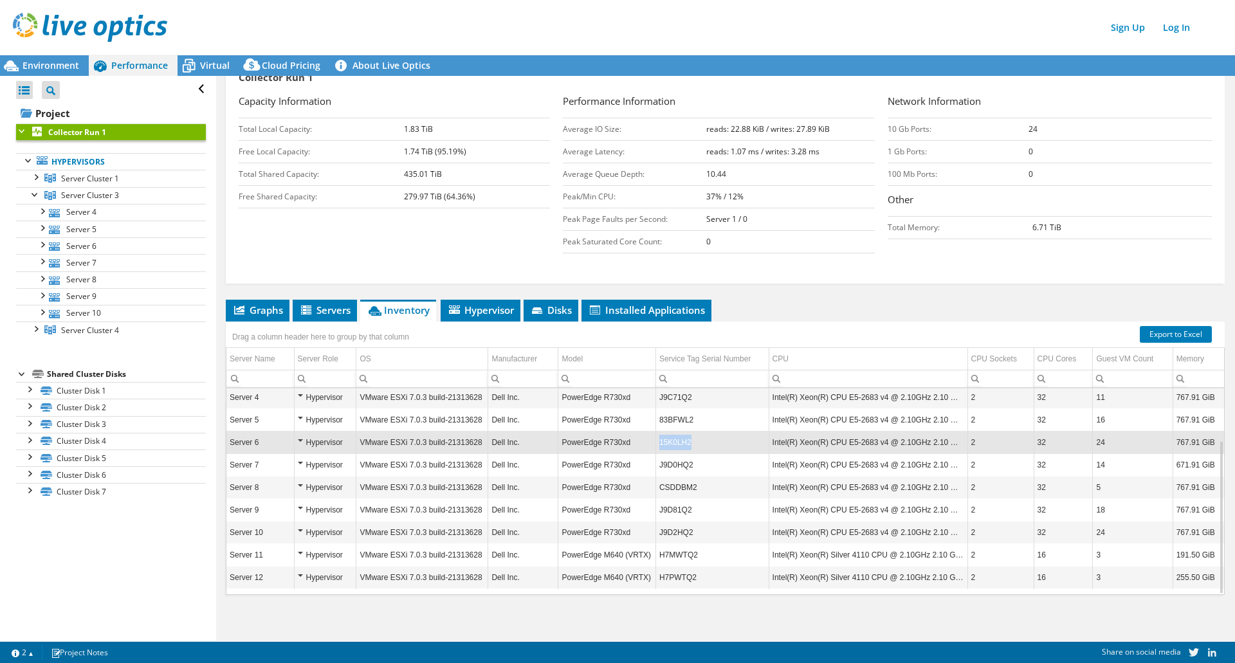
copy td "15K0LH2"
drag, startPoint x: 692, startPoint y: 438, endPoint x: 656, endPoint y: 445, distance: 36.7
click at [656, 445] on td "15K0LH2" at bounding box center [711, 443] width 113 height 23
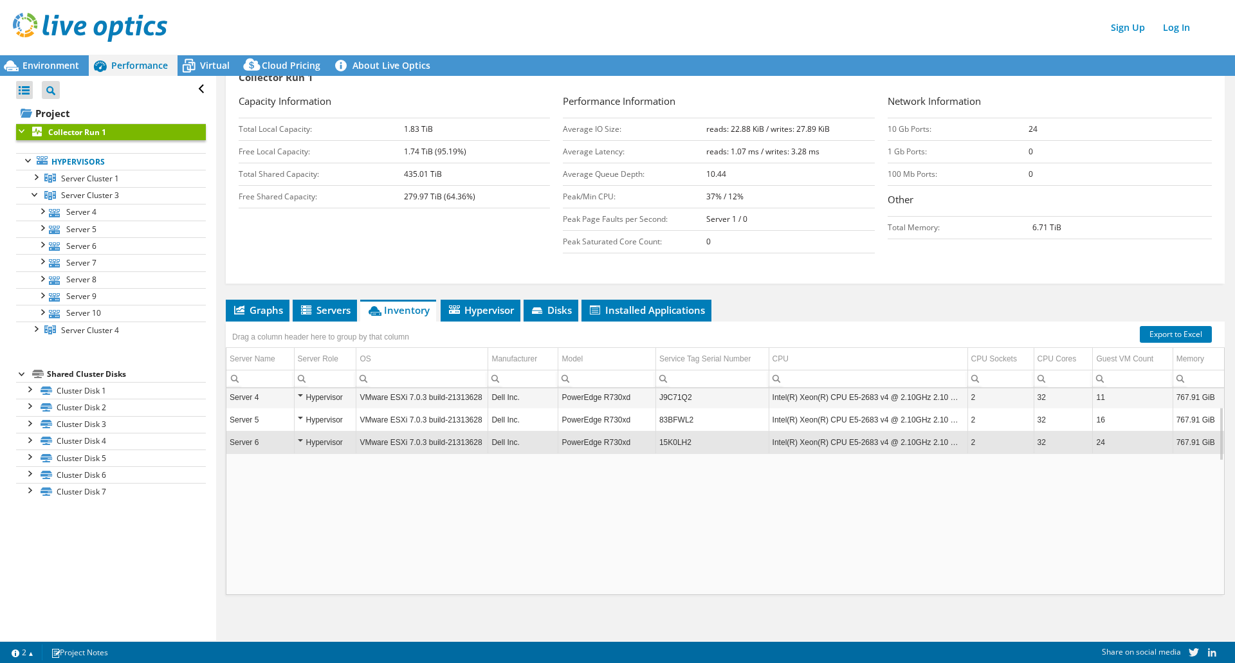
click at [571, 443] on td "PowerEdge R730xd" at bounding box center [606, 443] width 97 height 23
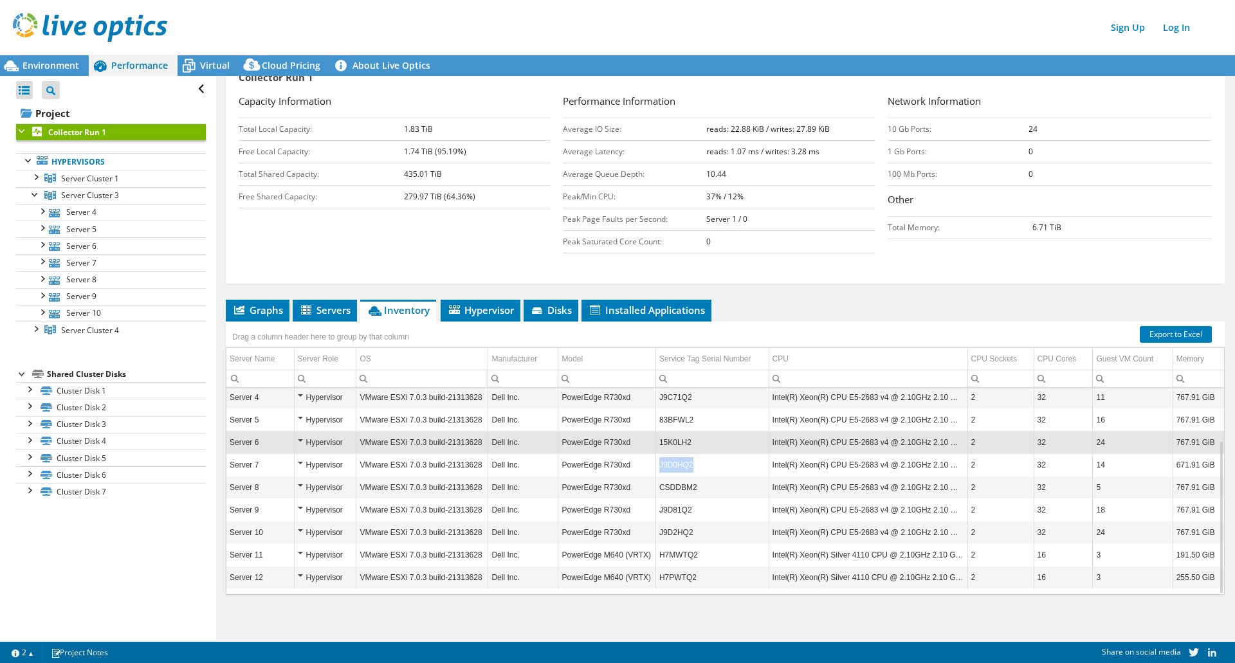
copy tr "J9D0HQ2"
drag, startPoint x: 705, startPoint y: 463, endPoint x: 647, endPoint y: 465, distance: 58.0
click at [647, 465] on tr "Server 7 Hypervisor VMware ESXi 7.0.3 build-21313628 Dell Inc. PowerEdge R730xd…" at bounding box center [725, 465] width 998 height 23
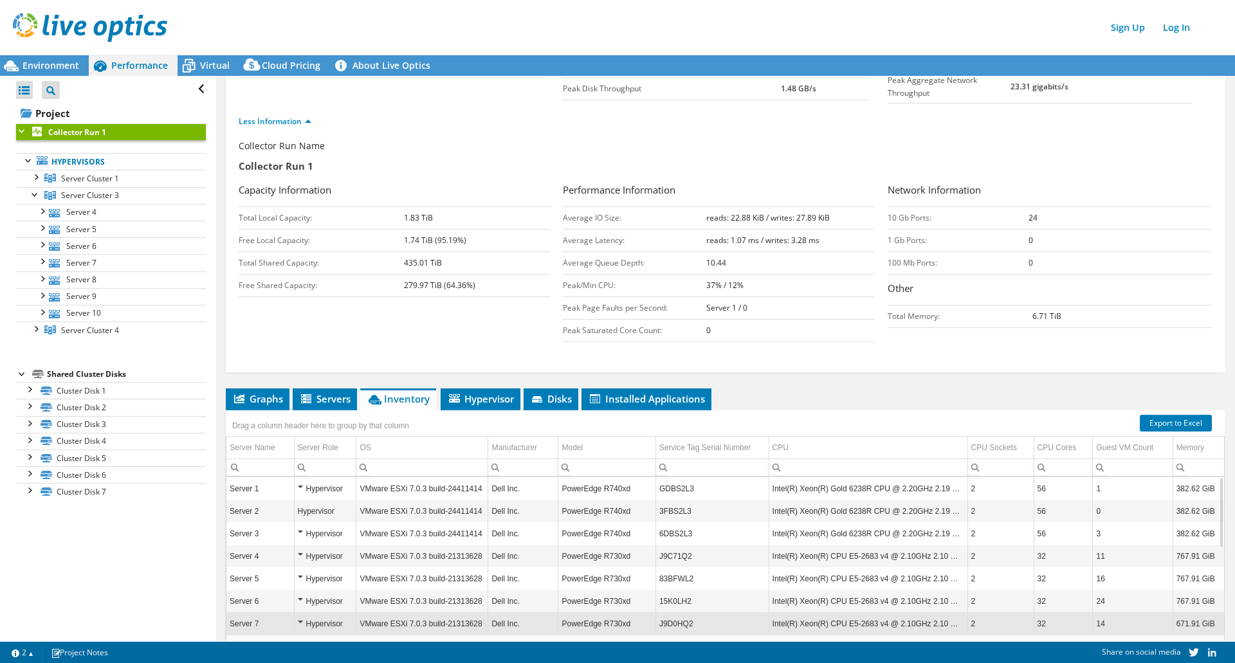
scroll to position [108, 0]
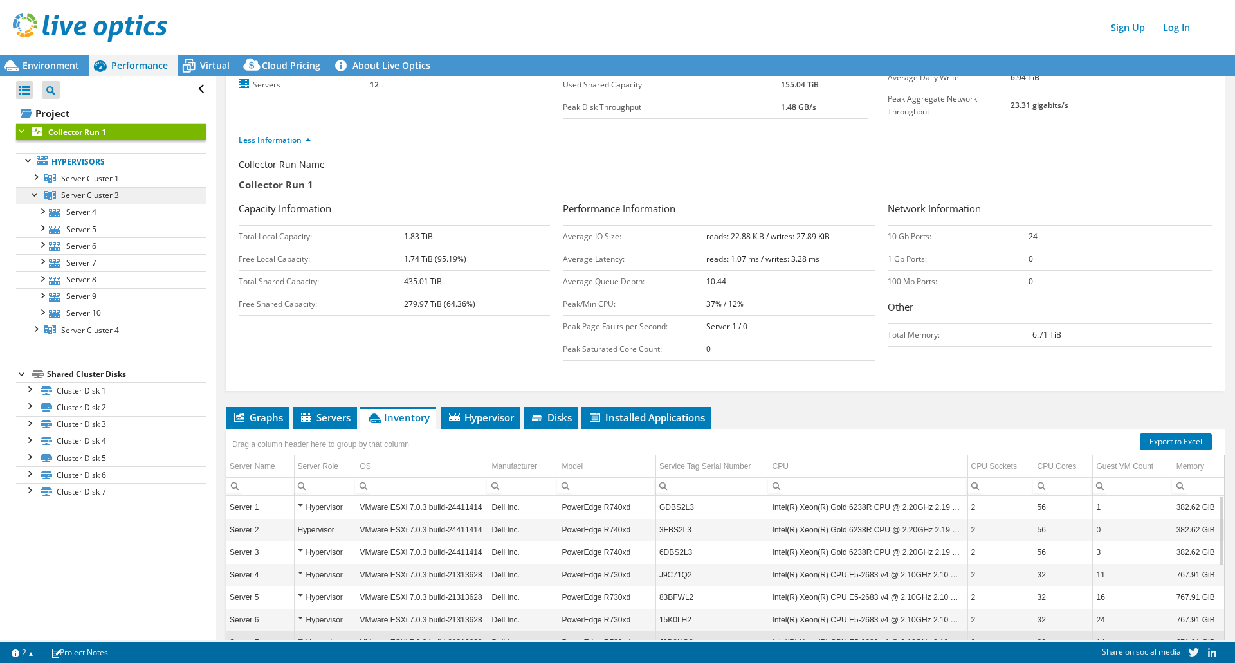
click at [136, 187] on link "Server Cluster 3" at bounding box center [111, 178] width 190 height 17
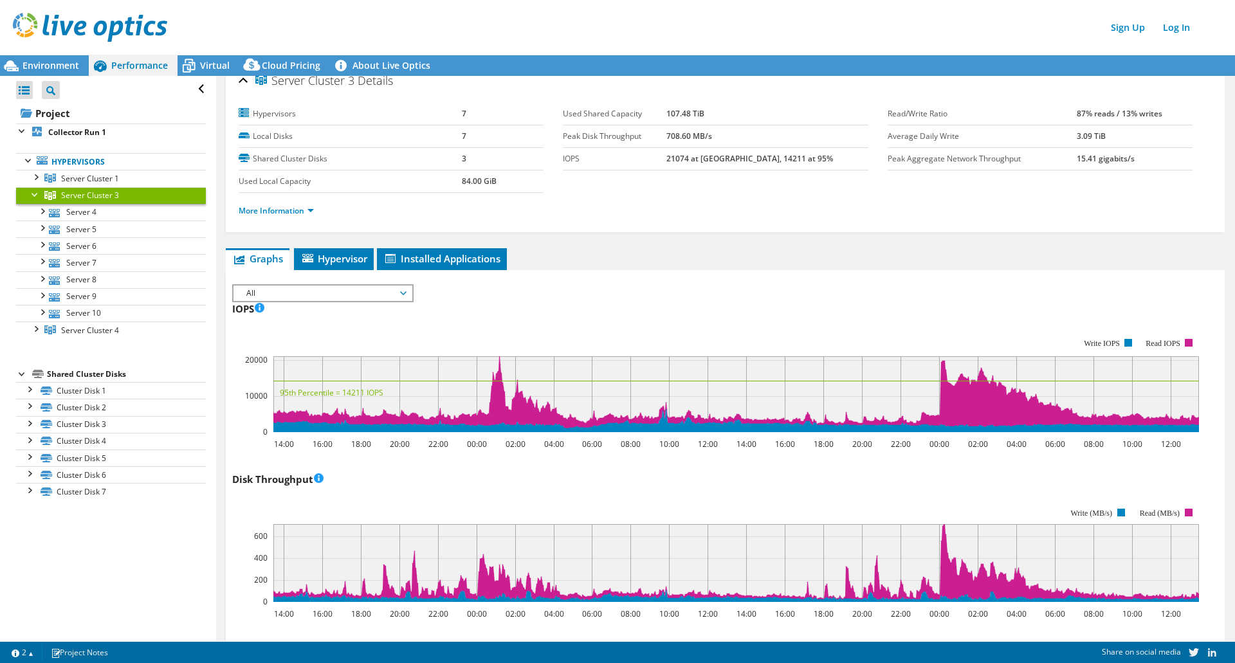
scroll to position [0, 0]
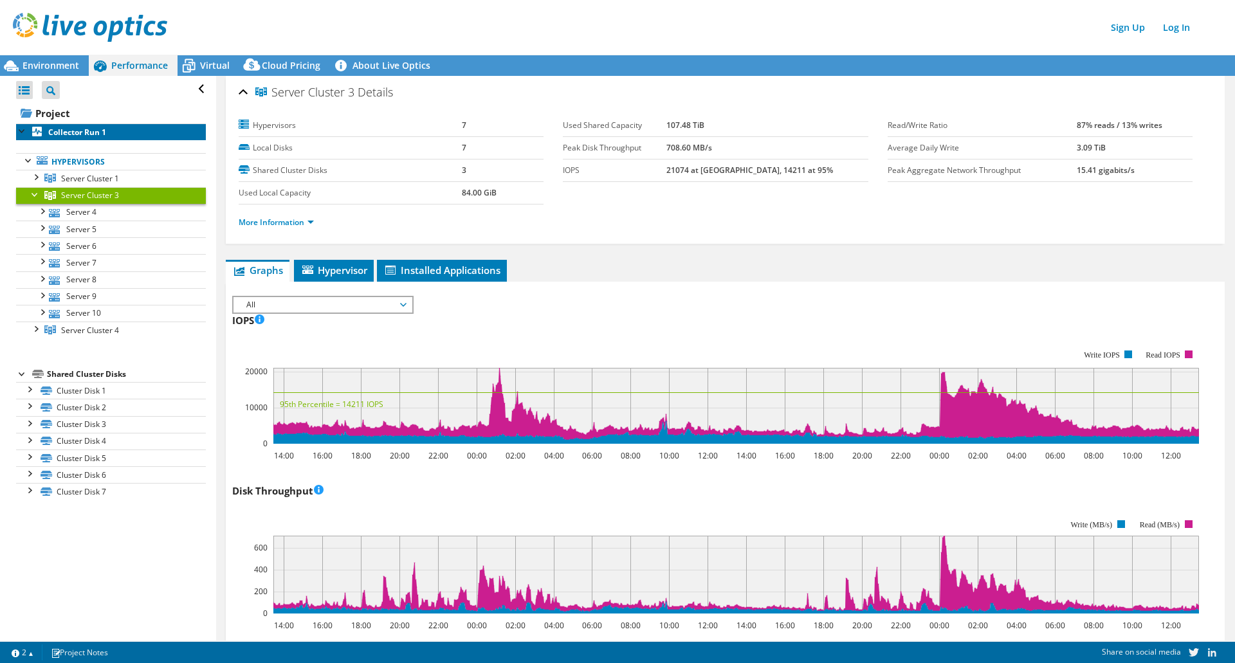
click at [115, 135] on link "Collector Run 1" at bounding box center [111, 132] width 190 height 17
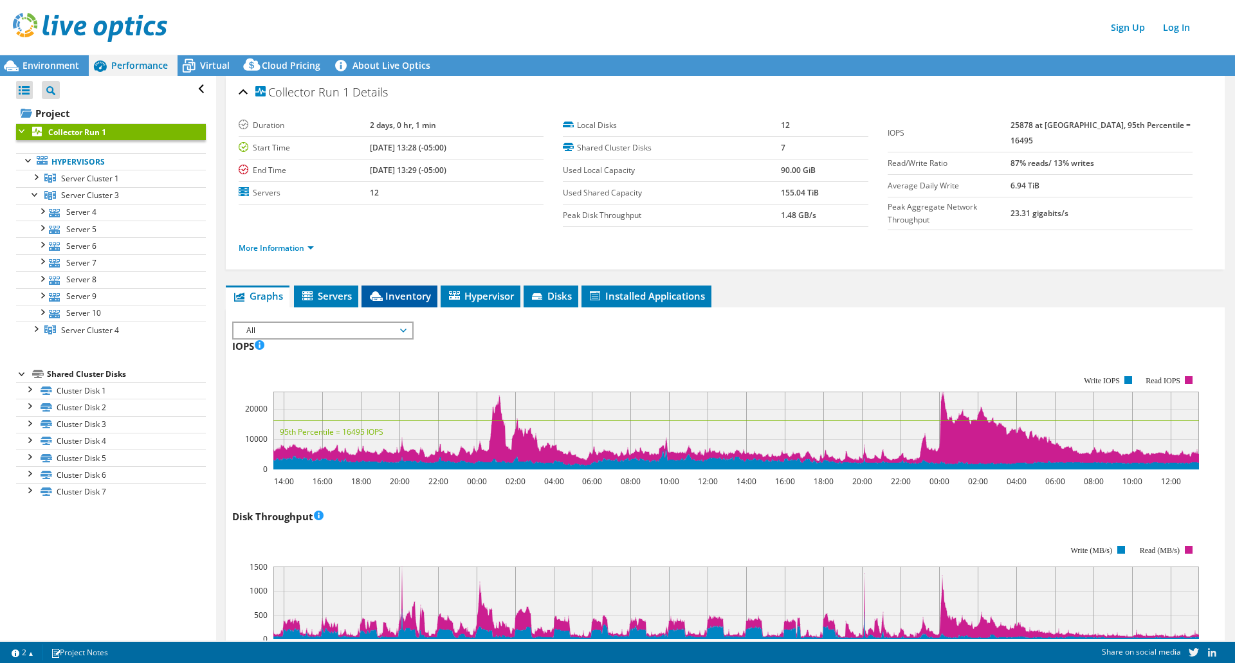
click at [420, 294] on span "Inventory" at bounding box center [399, 295] width 63 height 13
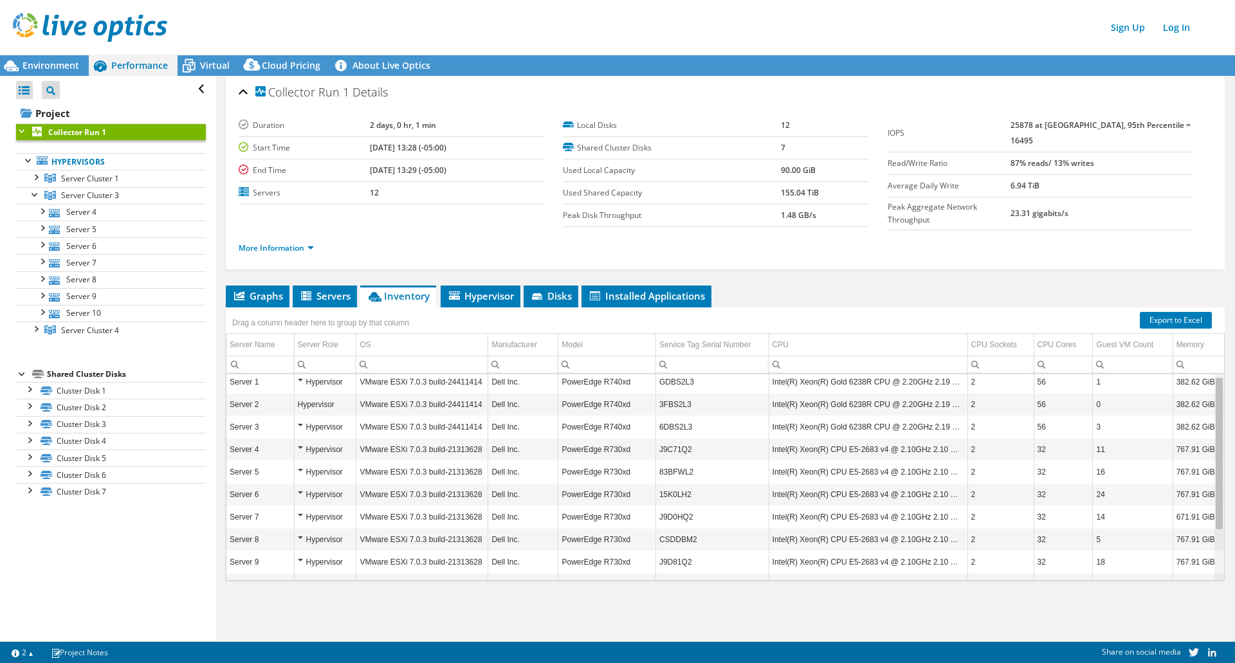
drag, startPoint x: 1211, startPoint y: 414, endPoint x: 1212, endPoint y: 425, distance: 10.4
click at [1212, 425] on body "Sign Up Log In This project has been archived. No changes can be made, and grap…" at bounding box center [617, 331] width 1235 height 663
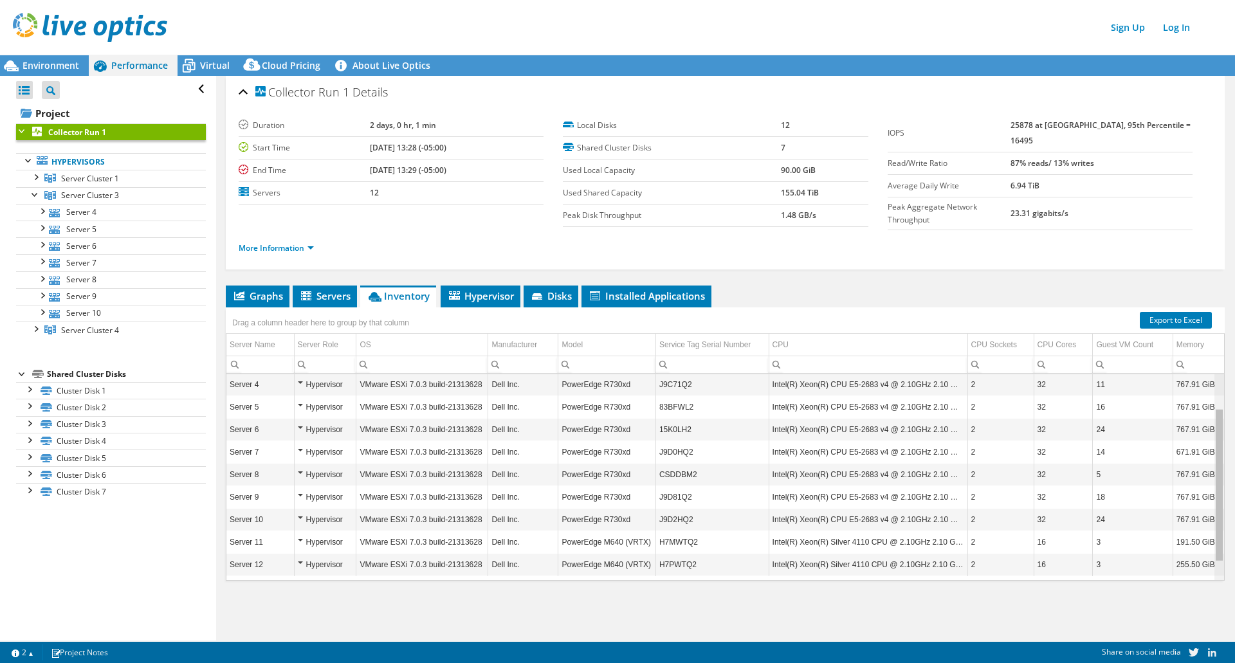
scroll to position [70, 0]
drag, startPoint x: 1213, startPoint y: 427, endPoint x: 1209, endPoint y: 511, distance: 84.4
click at [1209, 511] on body "Sign Up Log In This project has been archived. No changes can be made, and grap…" at bounding box center [617, 331] width 1235 height 663
click at [69, 73] on div "Environment" at bounding box center [44, 65] width 89 height 21
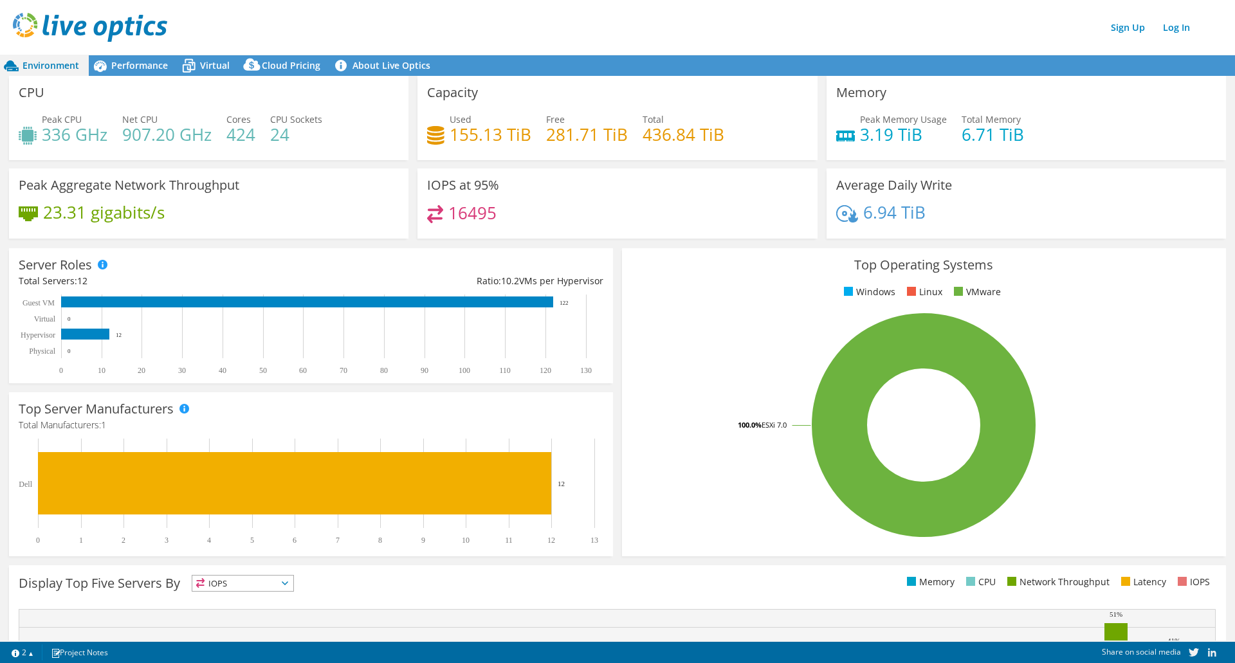
drag, startPoint x: 131, startPoint y: 70, endPoint x: 144, endPoint y: 91, distance: 25.2
click at [131, 70] on span "Performance" at bounding box center [139, 65] width 57 height 12
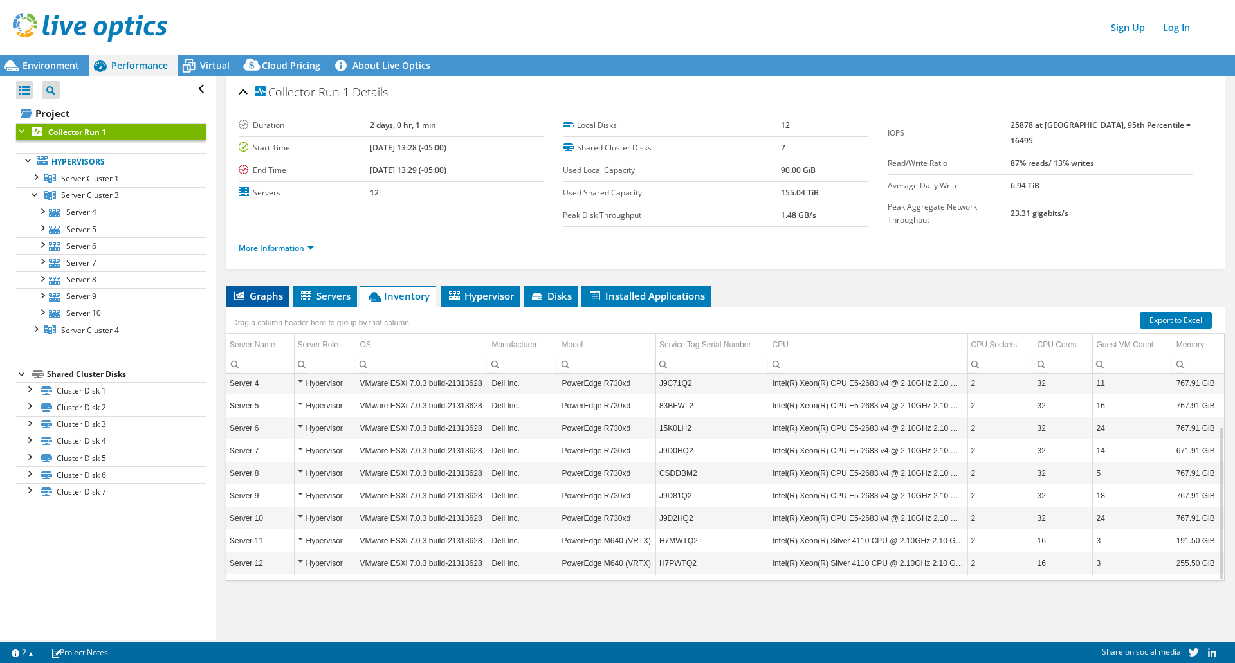
click at [264, 294] on span "Graphs" at bounding box center [257, 295] width 51 height 13
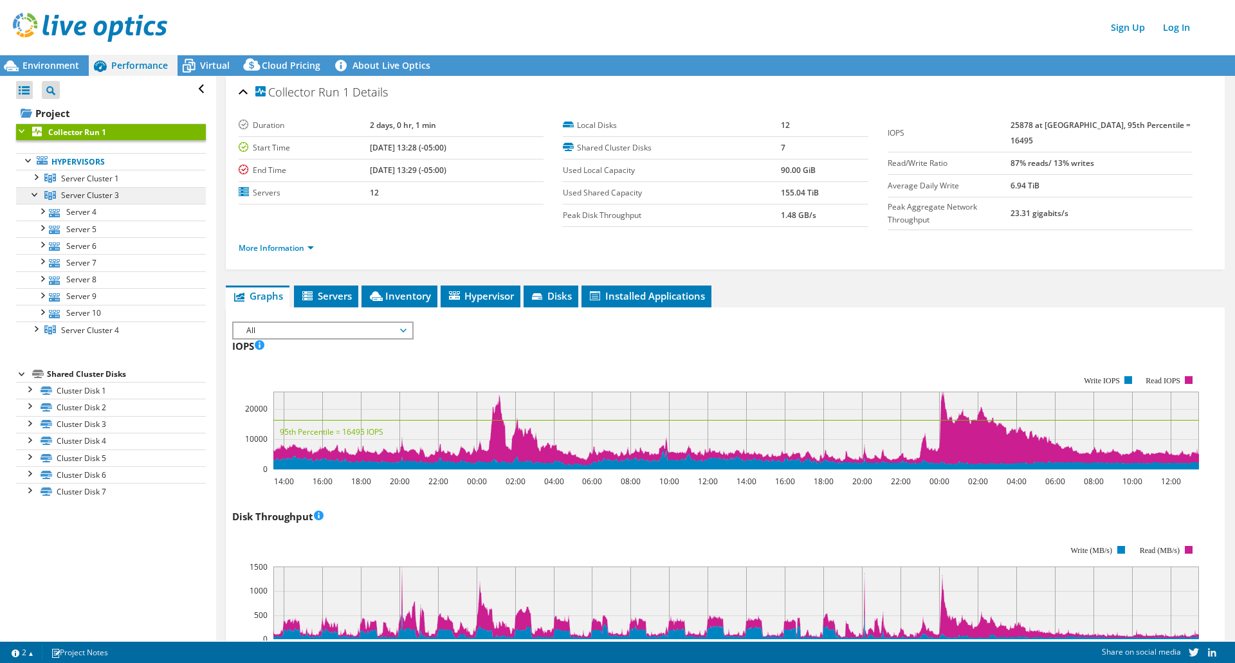
click at [134, 187] on link "Server Cluster 3" at bounding box center [111, 178] width 190 height 17
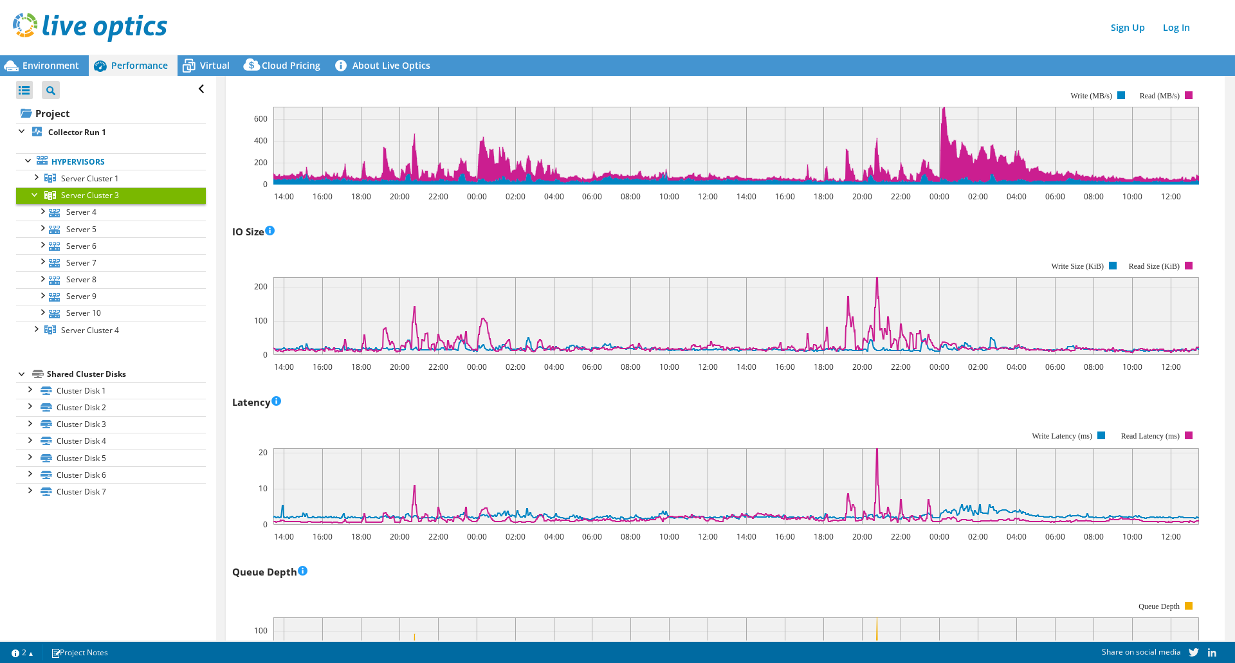
scroll to position [0, 0]
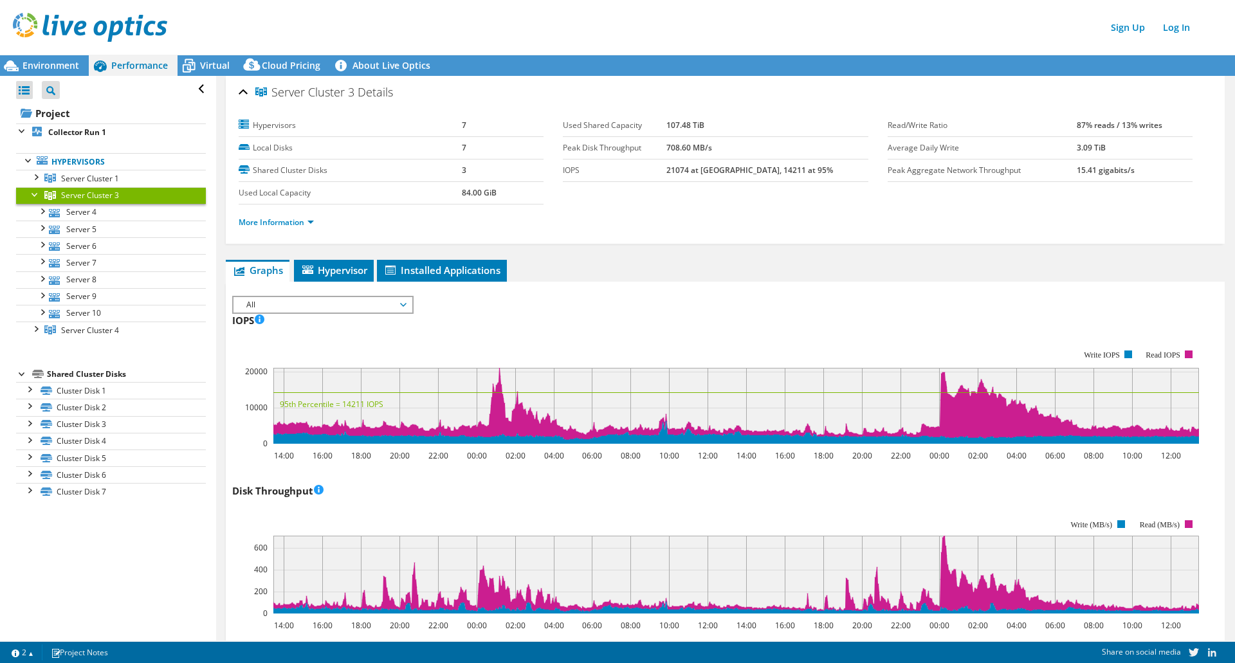
click at [343, 305] on span "All" at bounding box center [322, 304] width 165 height 15
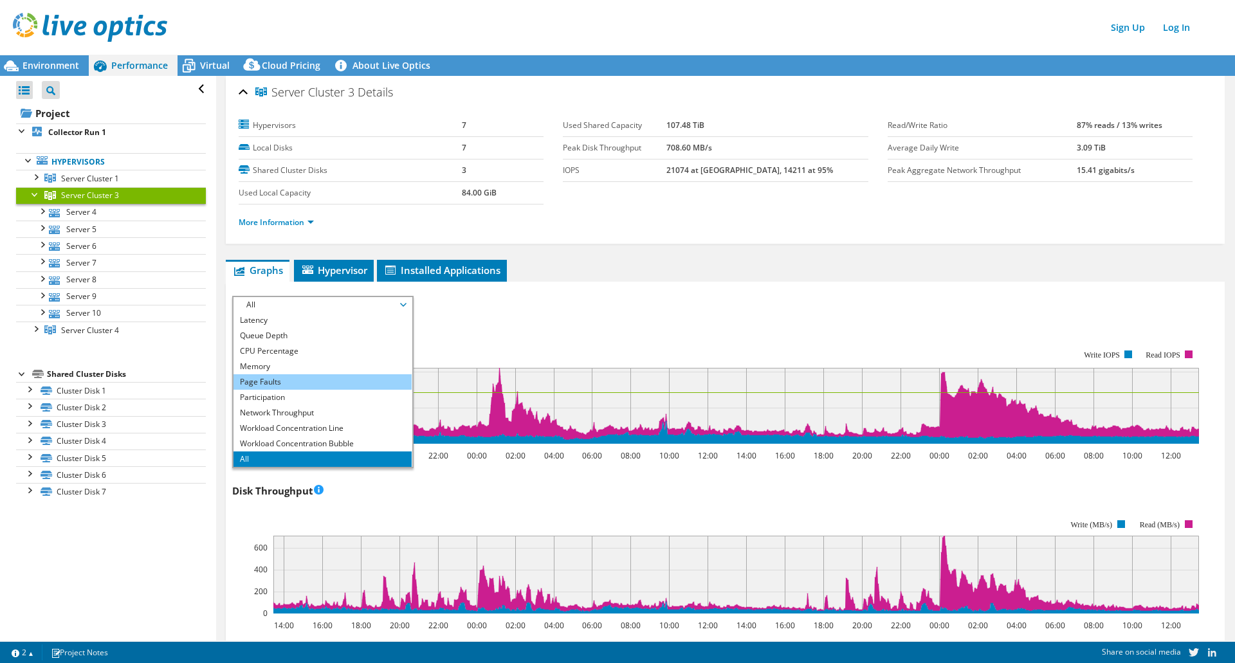
click at [309, 387] on li "Page Faults" at bounding box center [323, 381] width 178 height 15
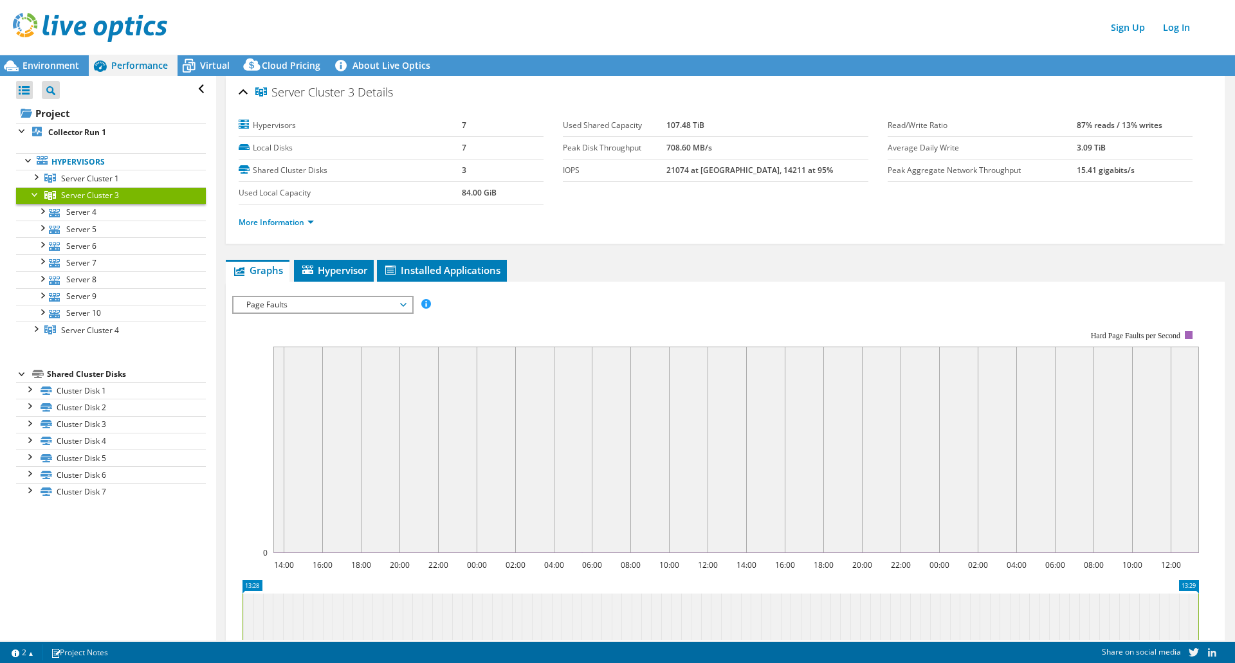
click at [304, 306] on span "Page Faults" at bounding box center [322, 304] width 165 height 15
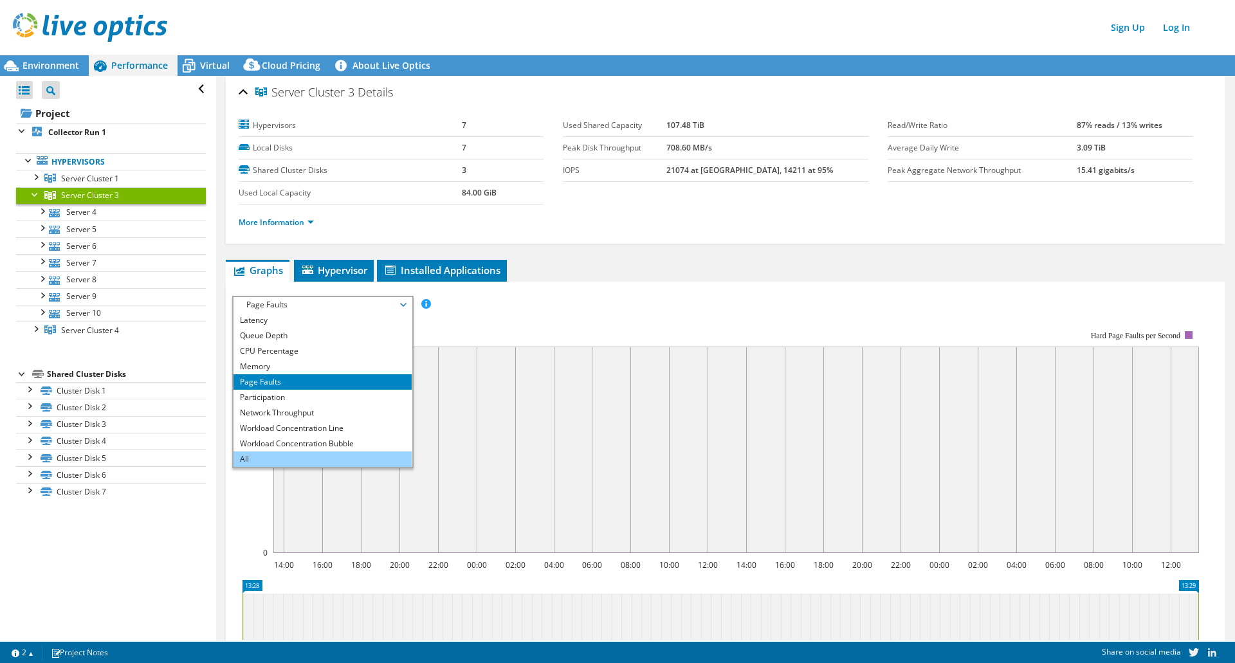
click at [309, 460] on li "All" at bounding box center [323, 459] width 178 height 15
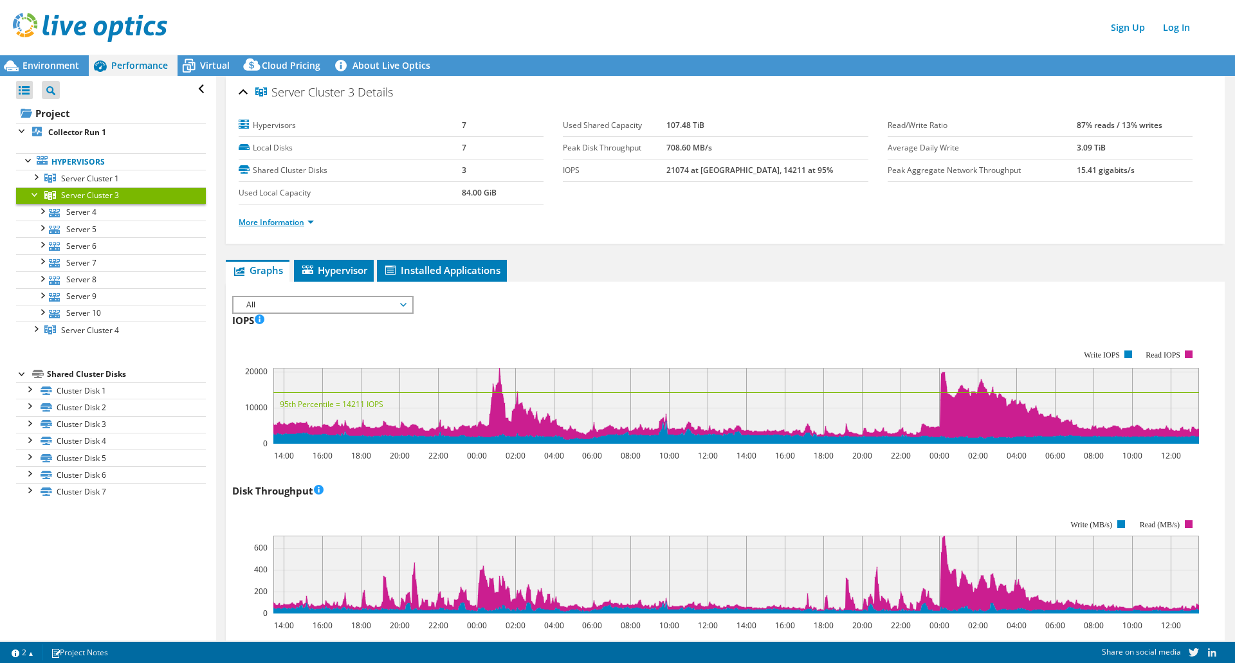
click at [278, 222] on link "More Information" at bounding box center [276, 222] width 75 height 11
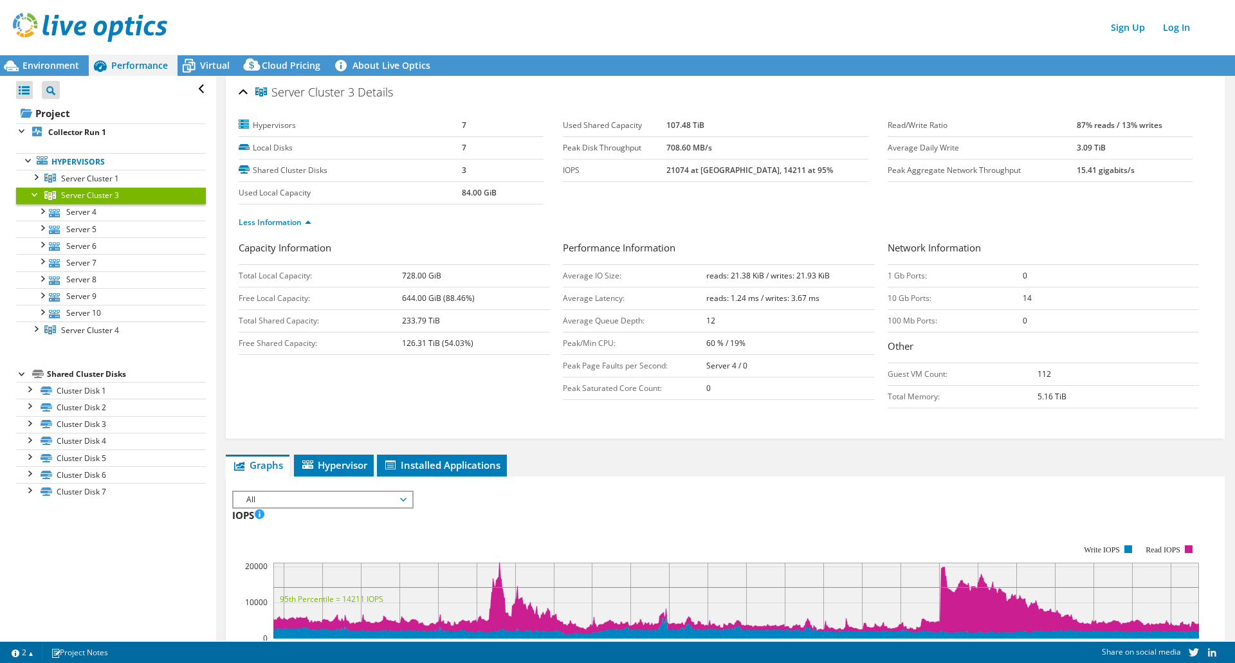
drag, startPoint x: 325, startPoint y: 464, endPoint x: 319, endPoint y: 443, distance: 22.6
click at [323, 464] on span "Hypervisor" at bounding box center [333, 465] width 67 height 13
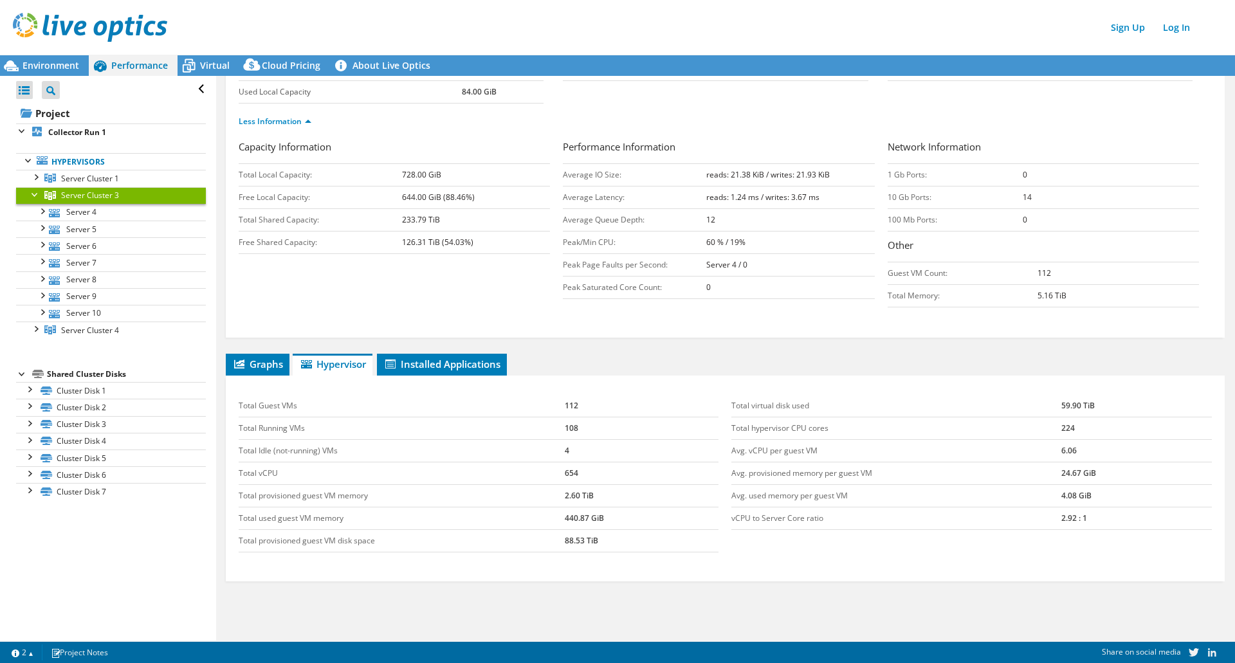
scroll to position [158, 0]
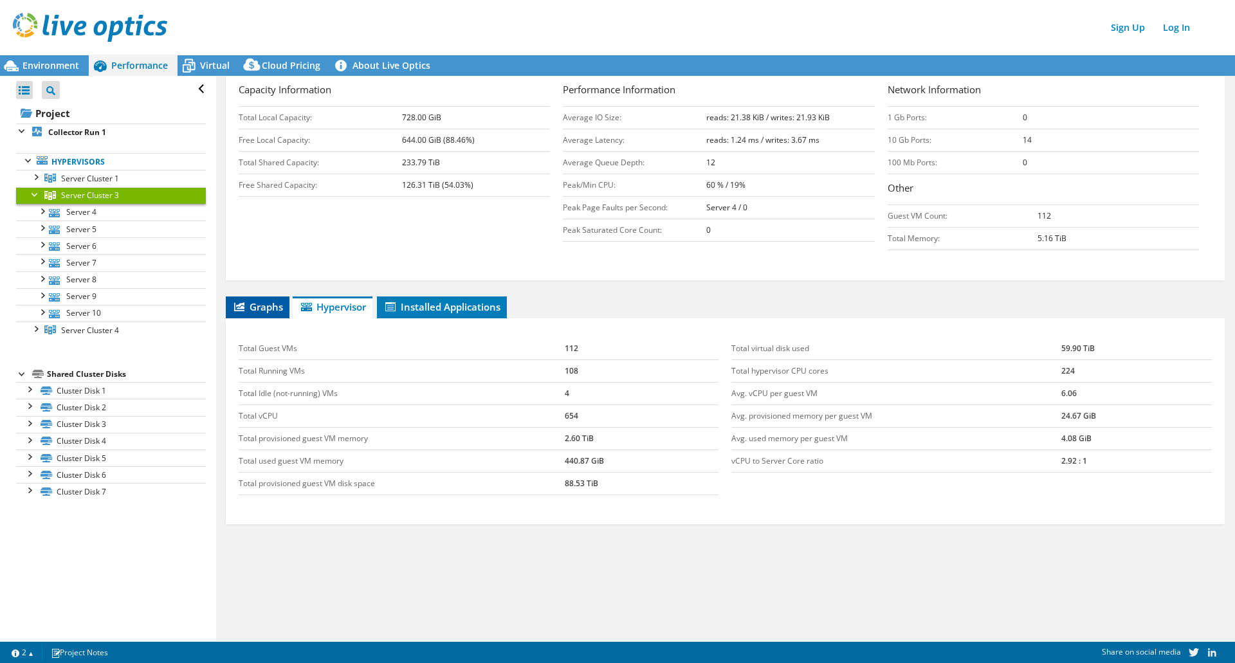
drag, startPoint x: 257, startPoint y: 307, endPoint x: 271, endPoint y: 307, distance: 14.2
click at [257, 307] on span "Graphs" at bounding box center [257, 306] width 51 height 13
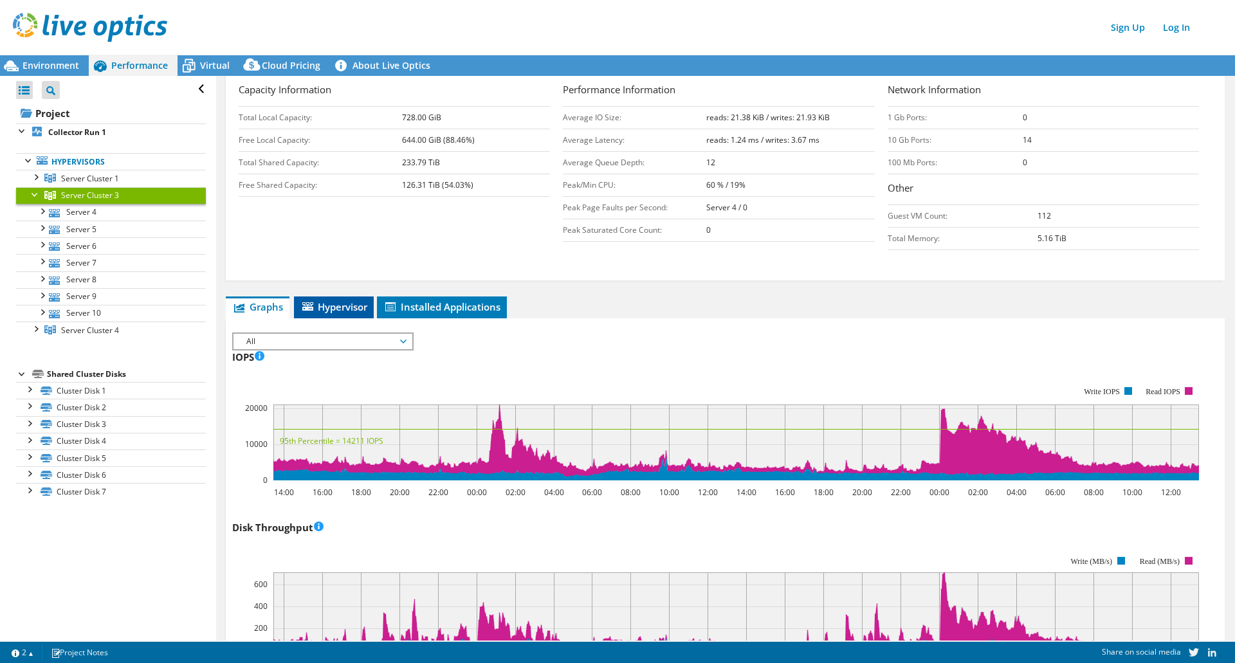
click at [308, 303] on icon at bounding box center [307, 306] width 11 height 8
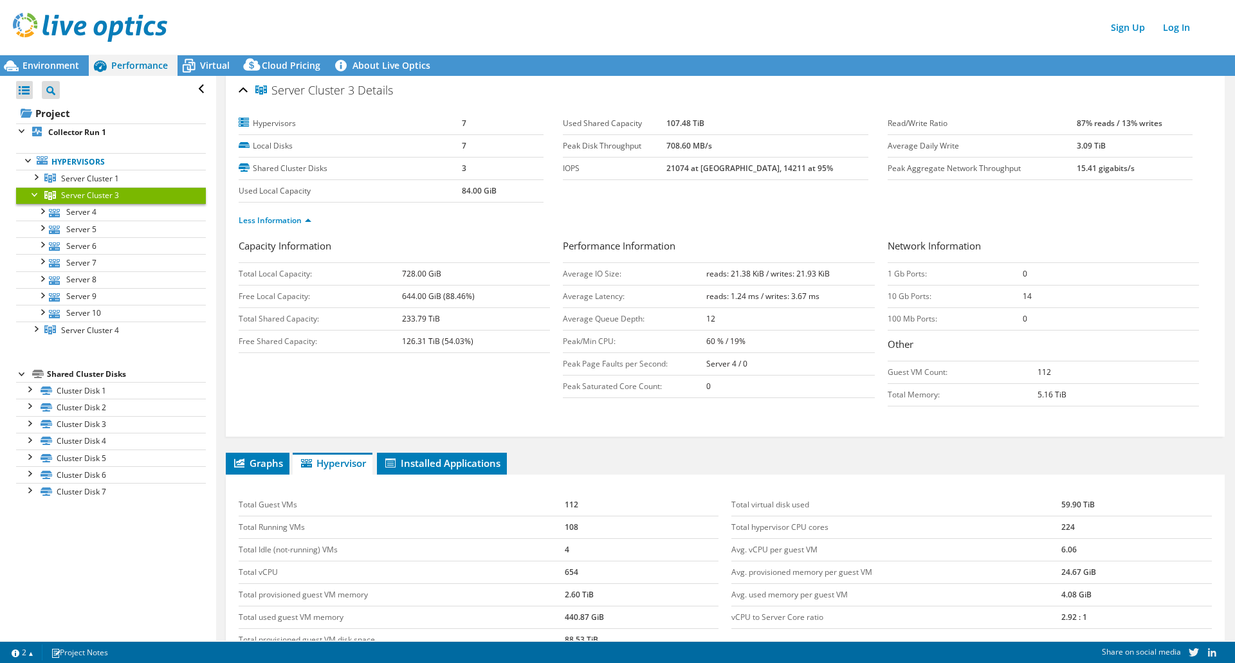
scroll to position [0, 0]
